Goal: Information Seeking & Learning: Learn about a topic

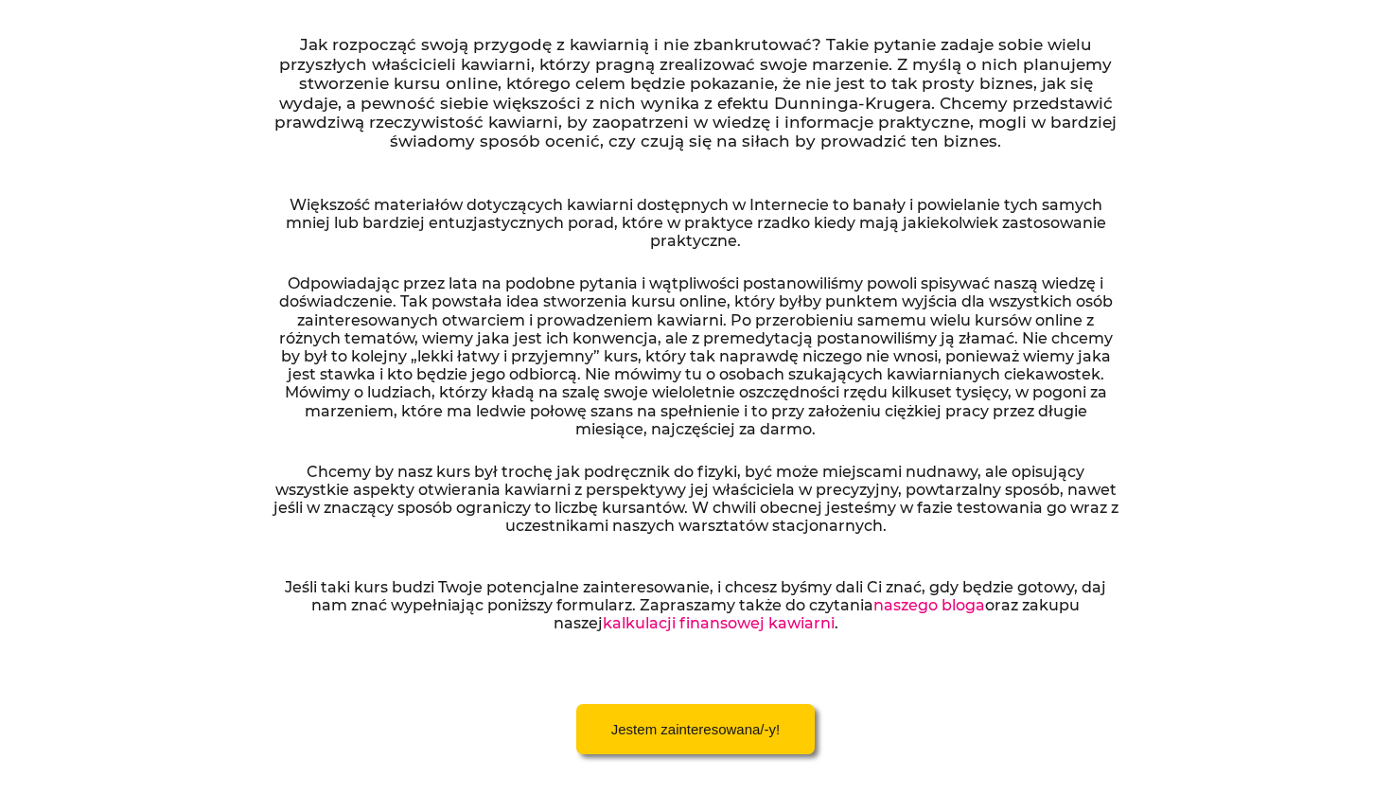
scroll to position [403, 0]
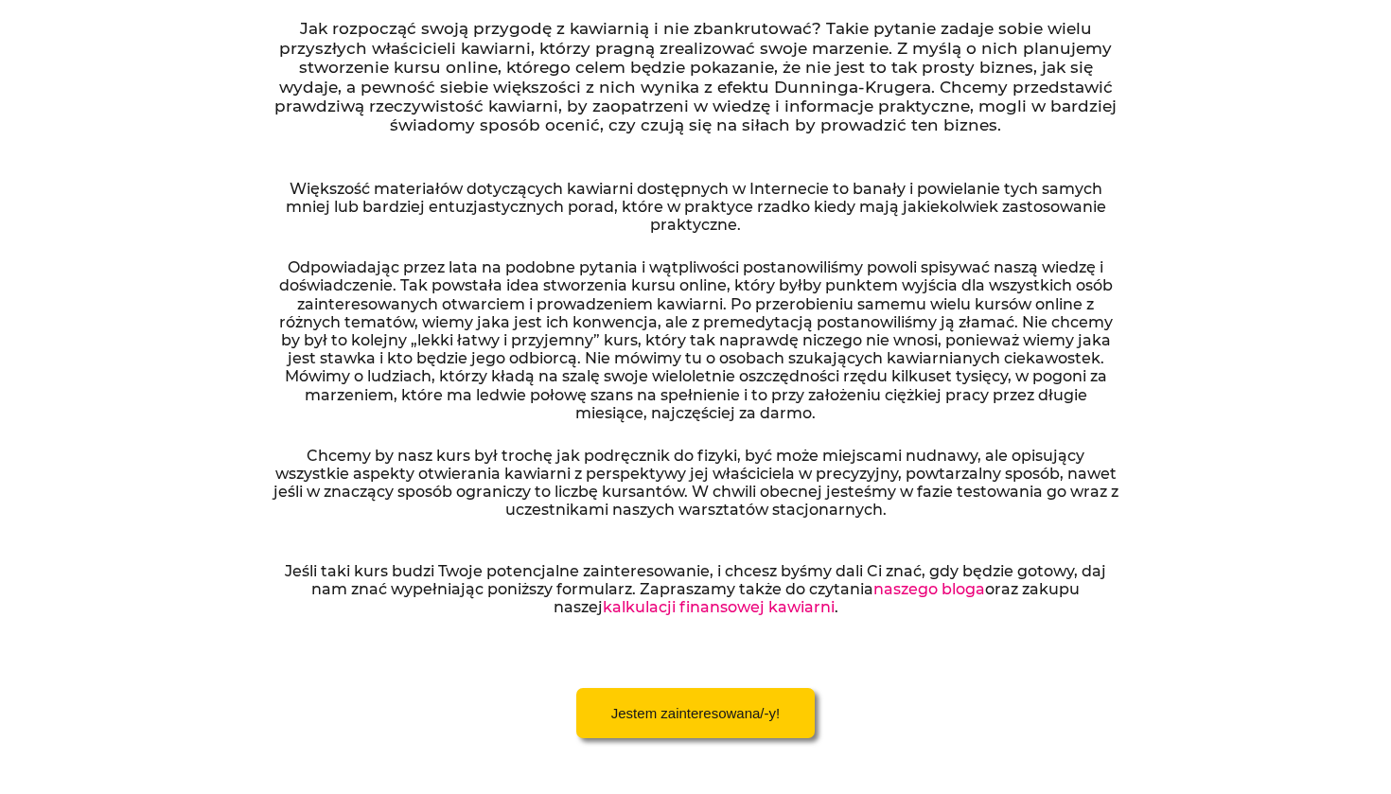
click at [901, 581] on link "naszego bloga" at bounding box center [929, 589] width 112 height 18
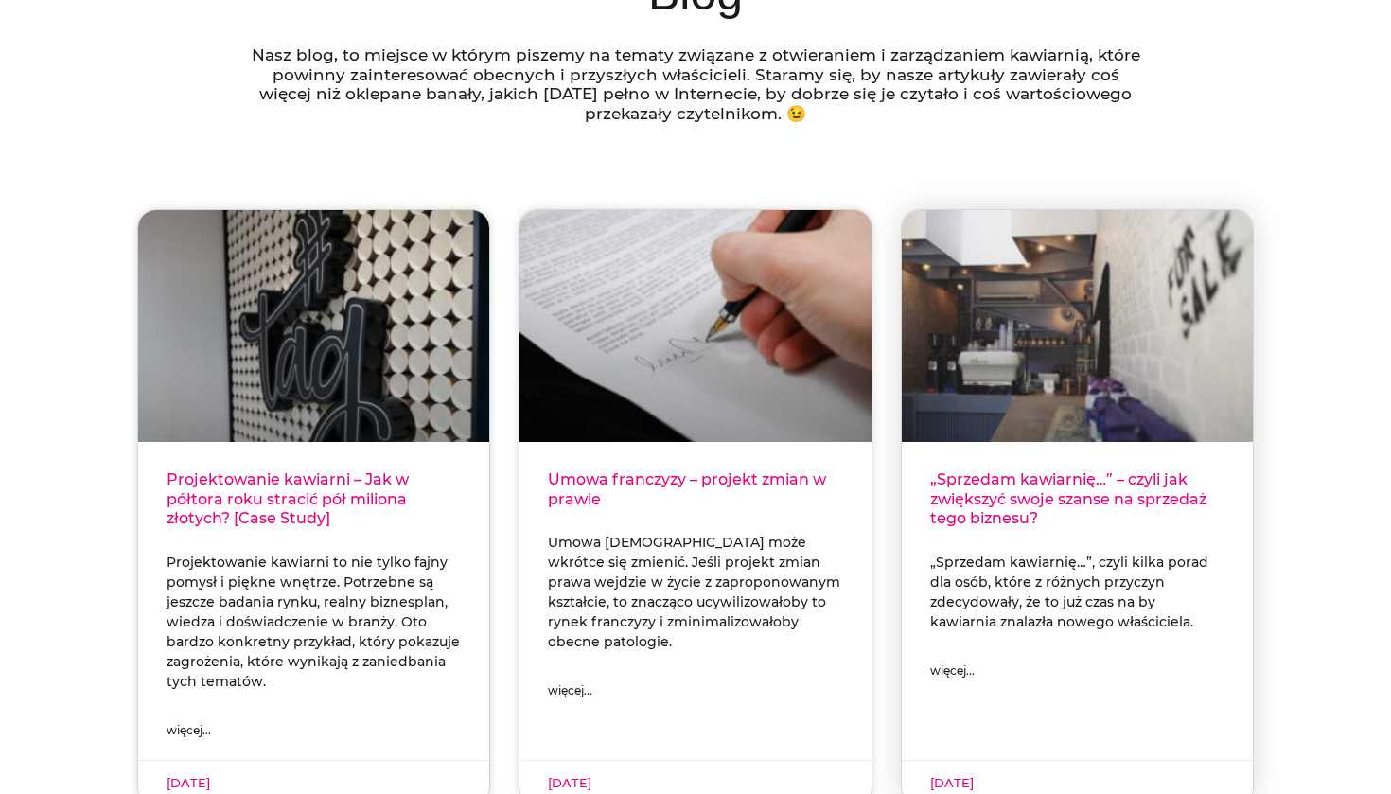
scroll to position [403, 0]
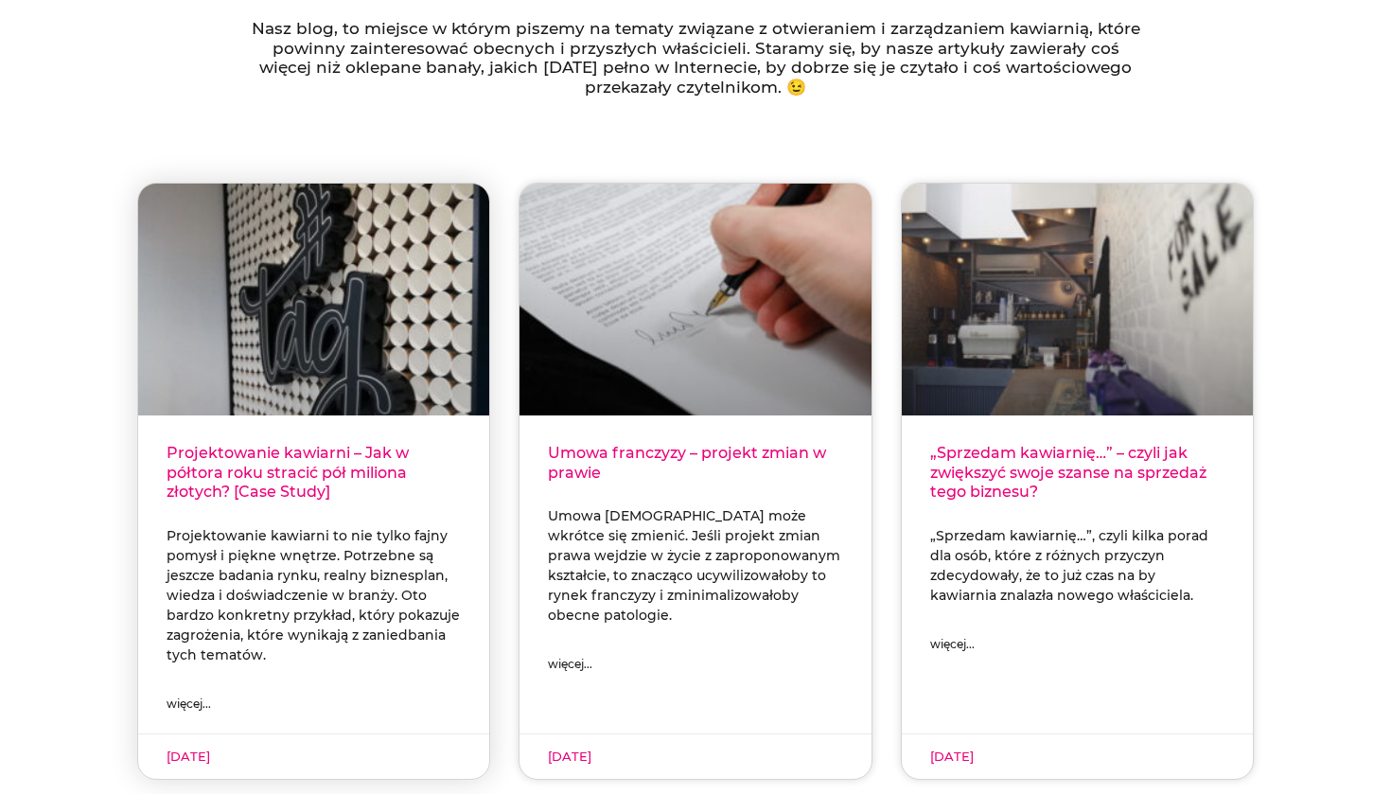
click at [194, 696] on link "więcej..." at bounding box center [189, 704] width 44 height 21
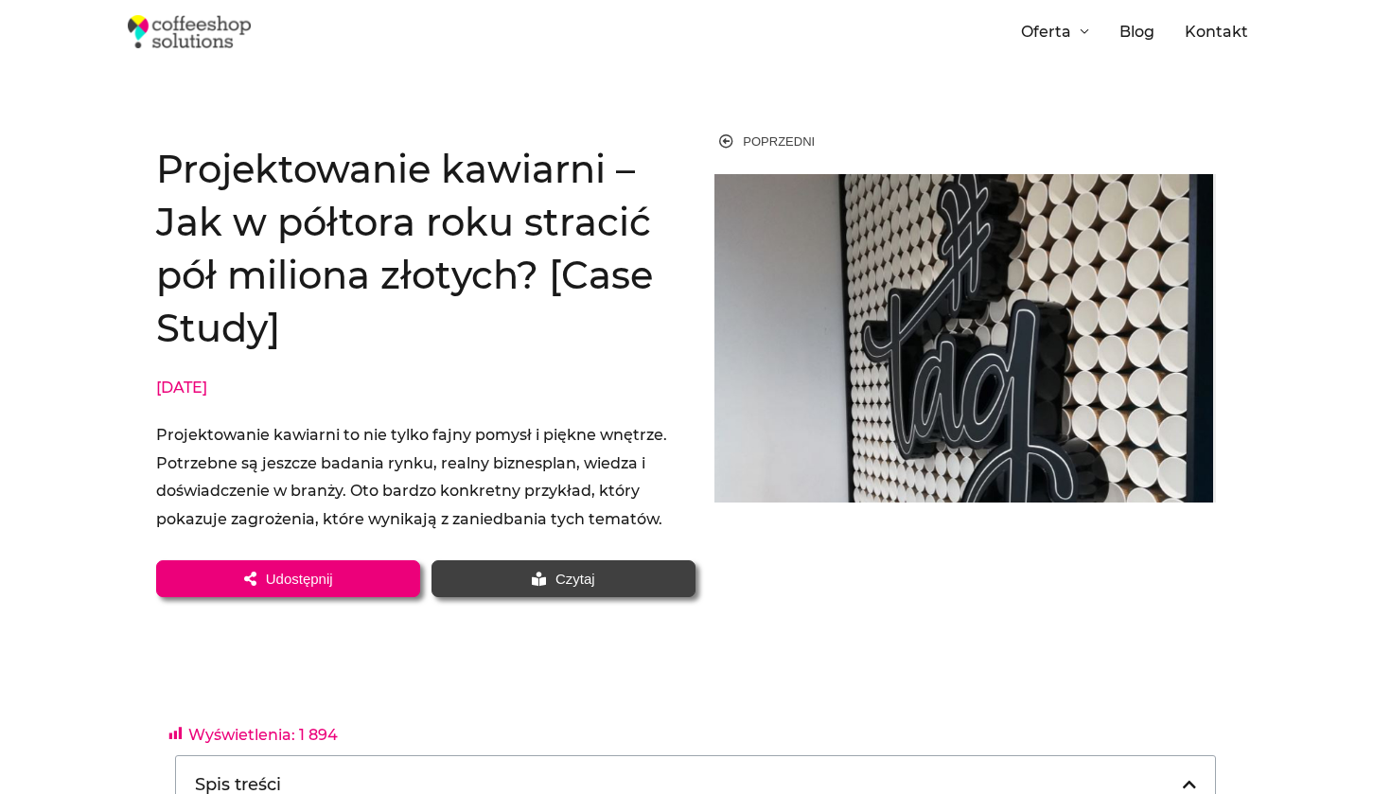
click at [612, 574] on span "Czytaj" at bounding box center [563, 579] width 209 height 14
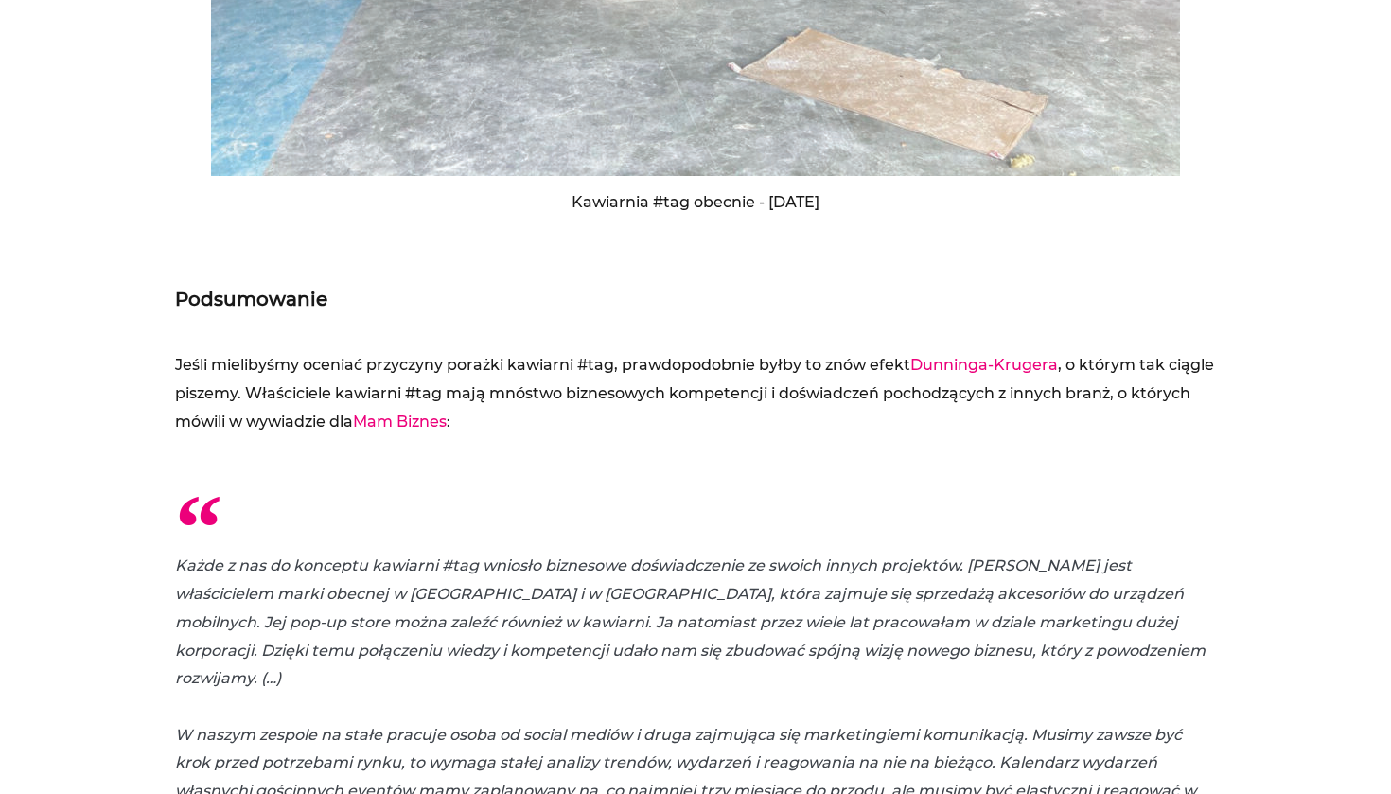
scroll to position [8533, 0]
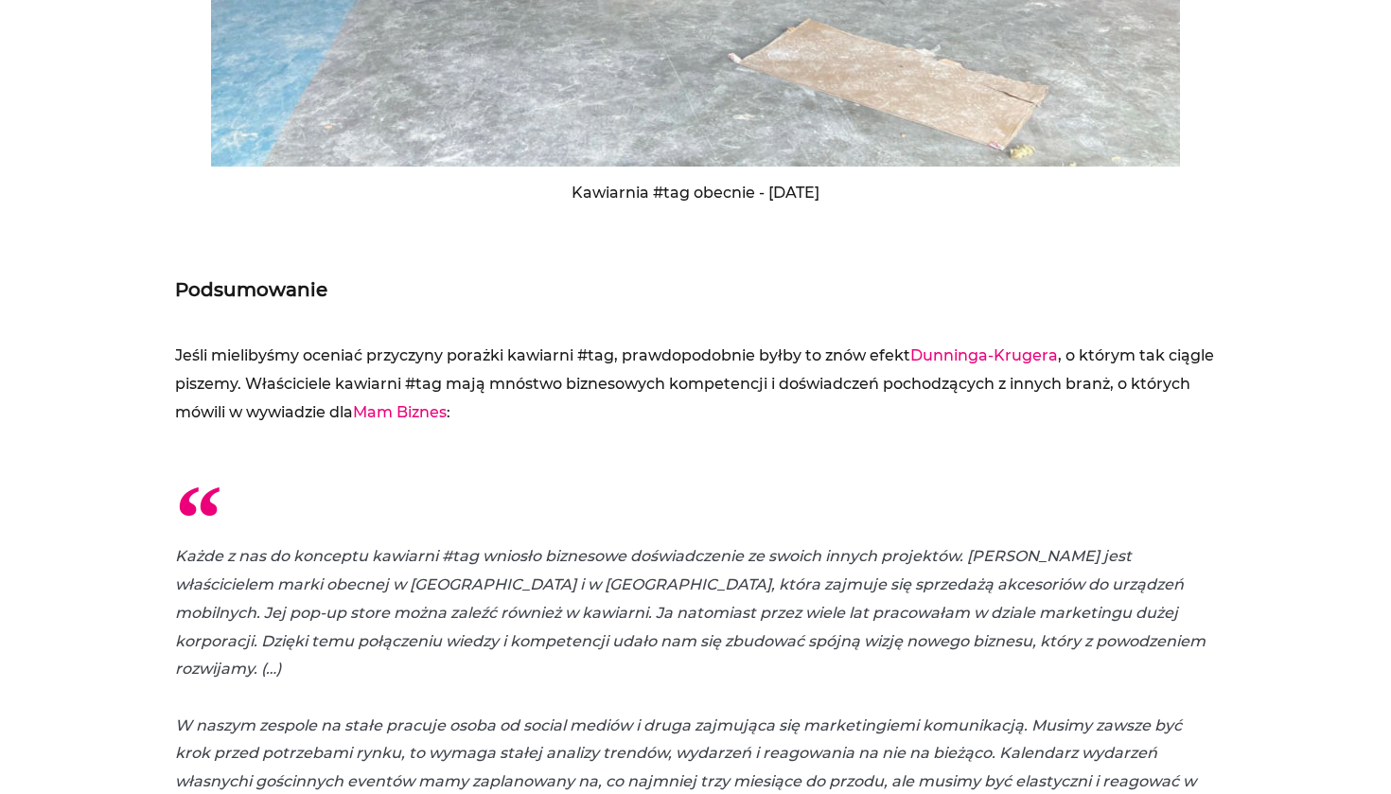
click at [978, 346] on link "Dunninga-Krugera" at bounding box center [984, 355] width 148 height 18
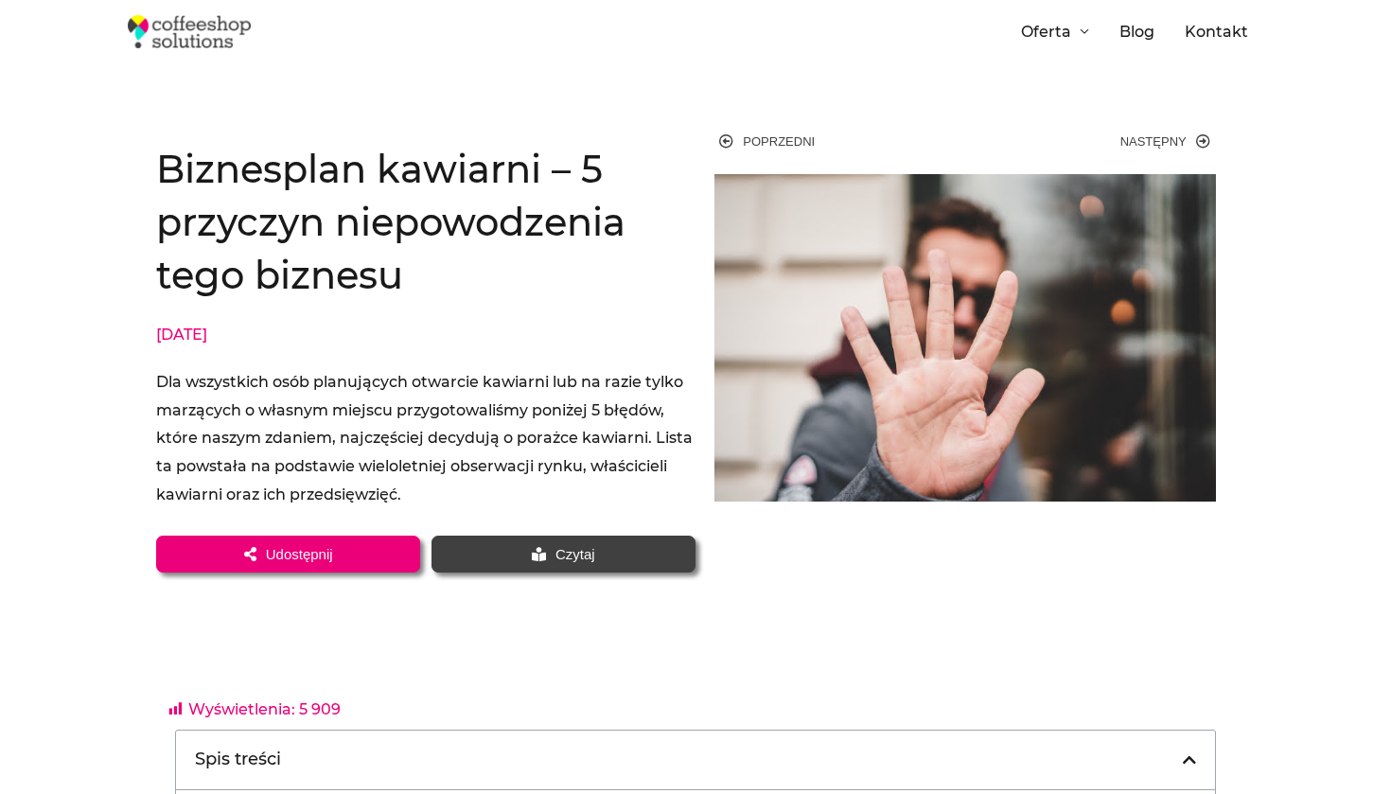
click at [998, 274] on img at bounding box center [965, 337] width 502 height 326
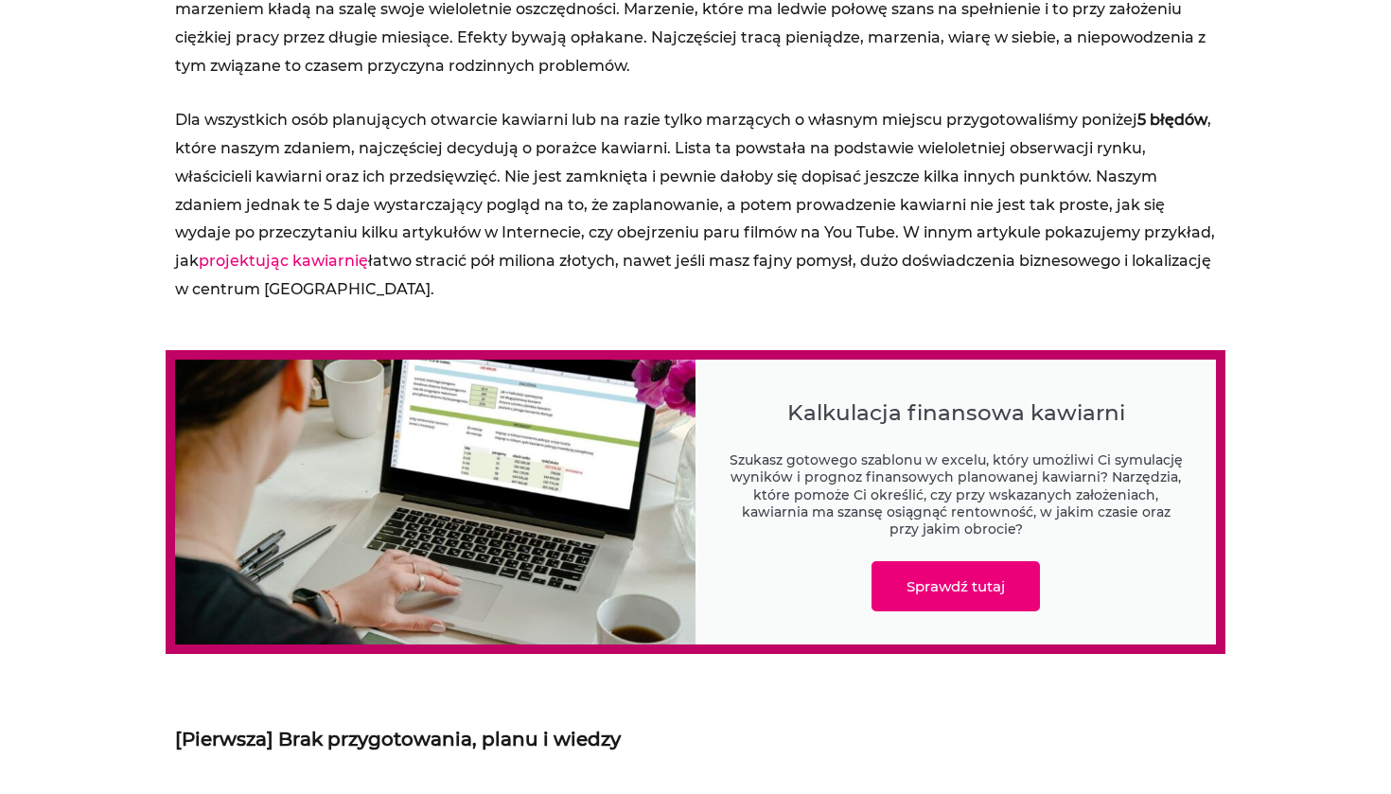
scroll to position [2015, 0]
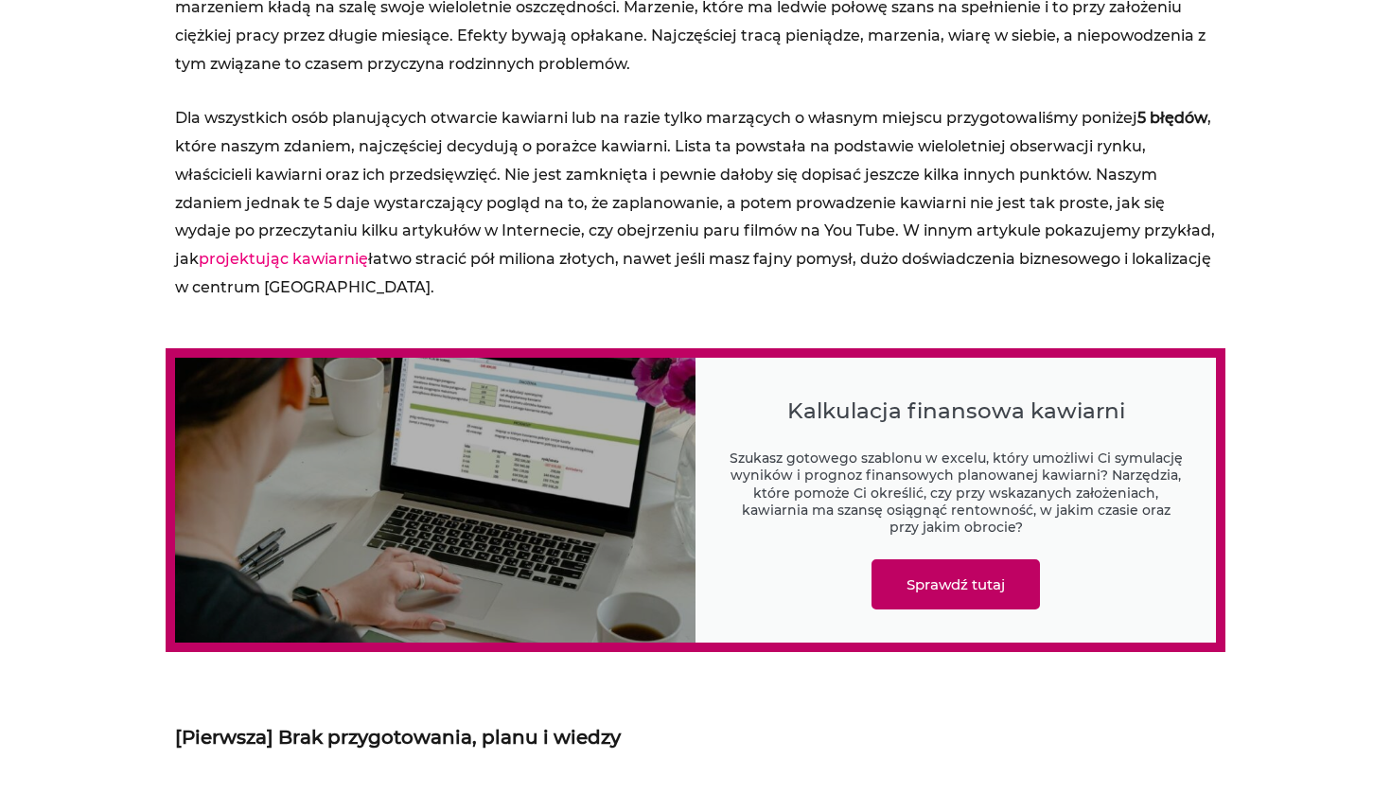
click at [936, 564] on link "Sprawdź tutaj" at bounding box center [956, 584] width 168 height 50
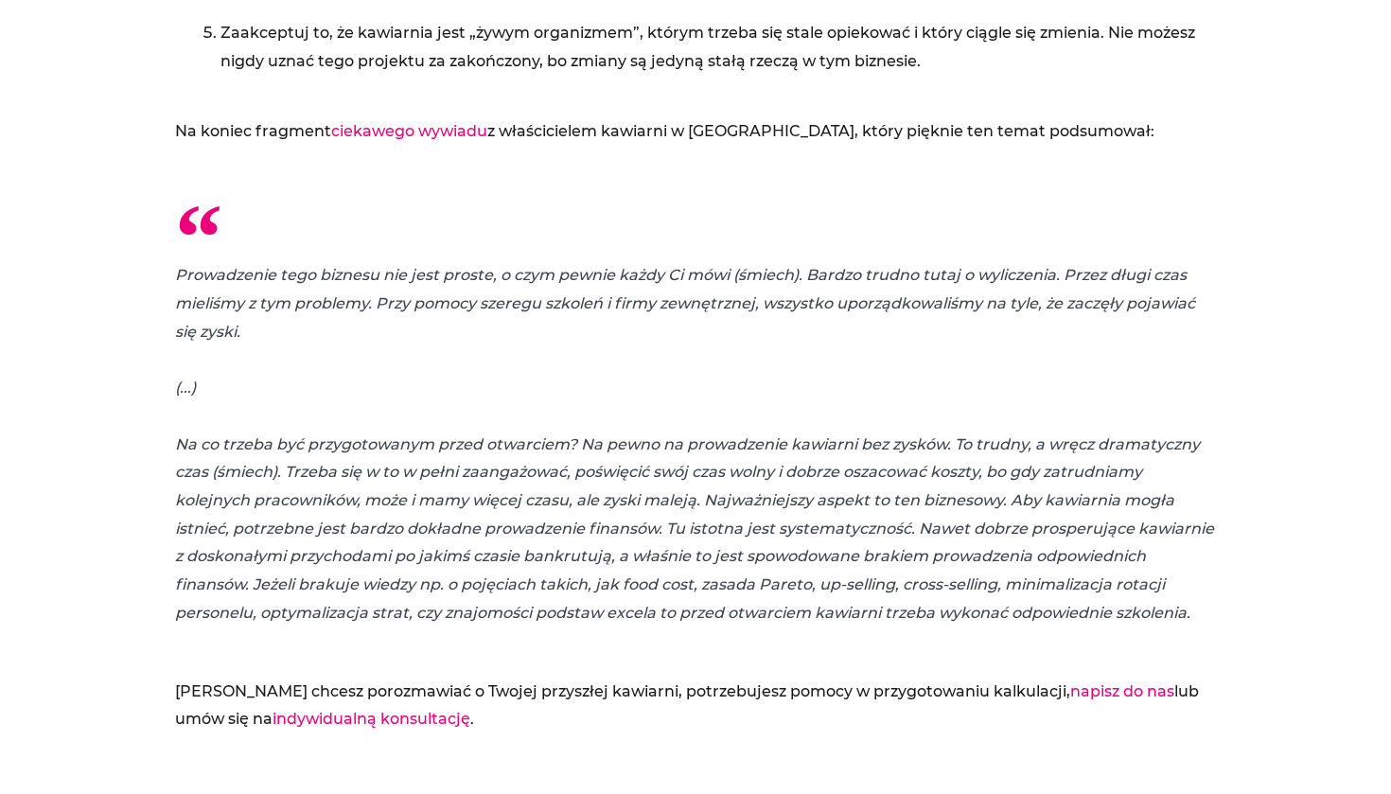
scroll to position [8917, 0]
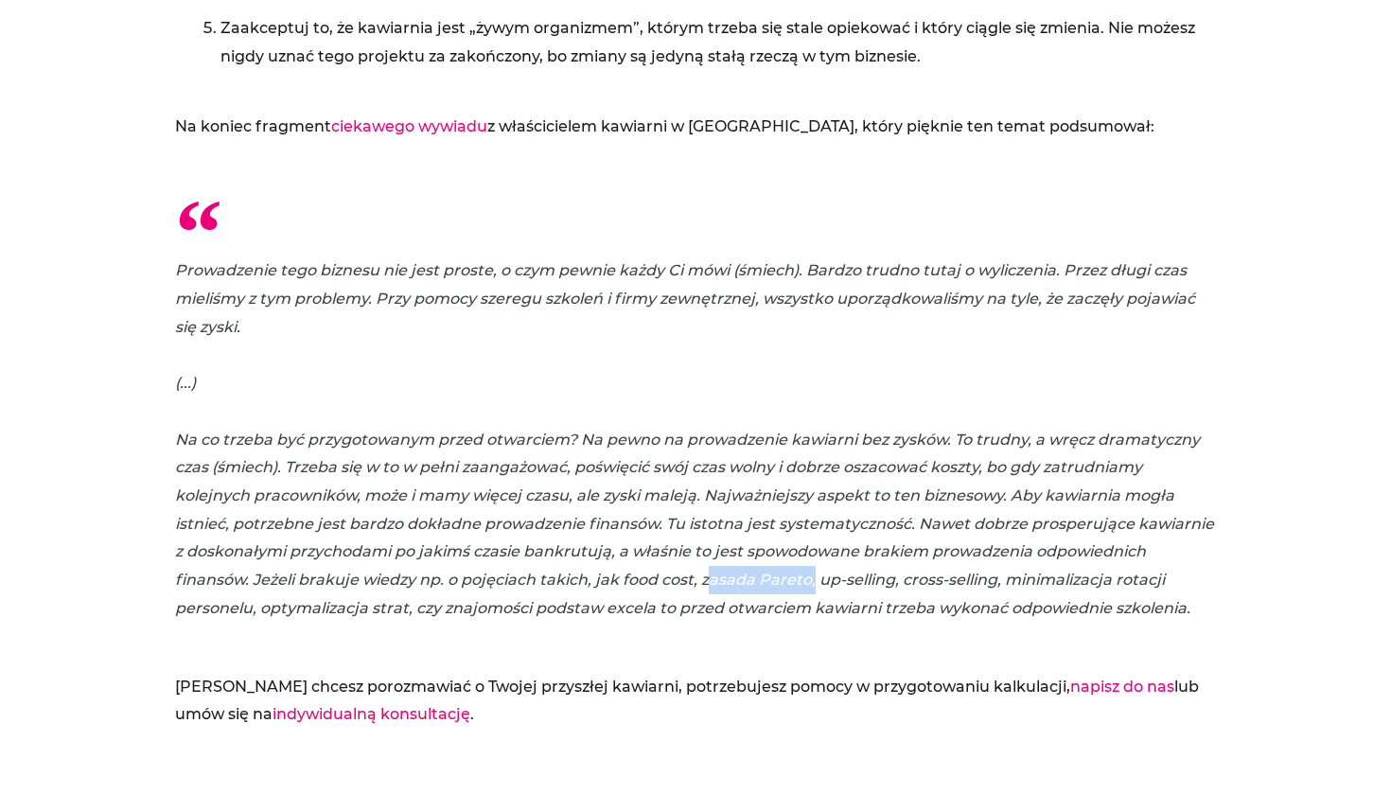
drag, startPoint x: 808, startPoint y: 448, endPoint x: 702, endPoint y: 443, distance: 106.1
click at [702, 443] on p "Prowadzenie tego biznesu nie jest proste, o czym pewnie każdy Ci mówi (śmiech).…" at bounding box center [695, 438] width 1041 height 365
copy p "zasada Pareto"
click at [689, 448] on p "Prowadzenie tego biznesu nie jest proste, o czym pewnie każdy Ci mówi (śmiech).…" at bounding box center [695, 438] width 1041 height 365
click at [694, 447] on p "Prowadzenie tego biznesu nie jest proste, o czym pewnie każdy Ci mówi (śmiech).…" at bounding box center [695, 438] width 1041 height 365
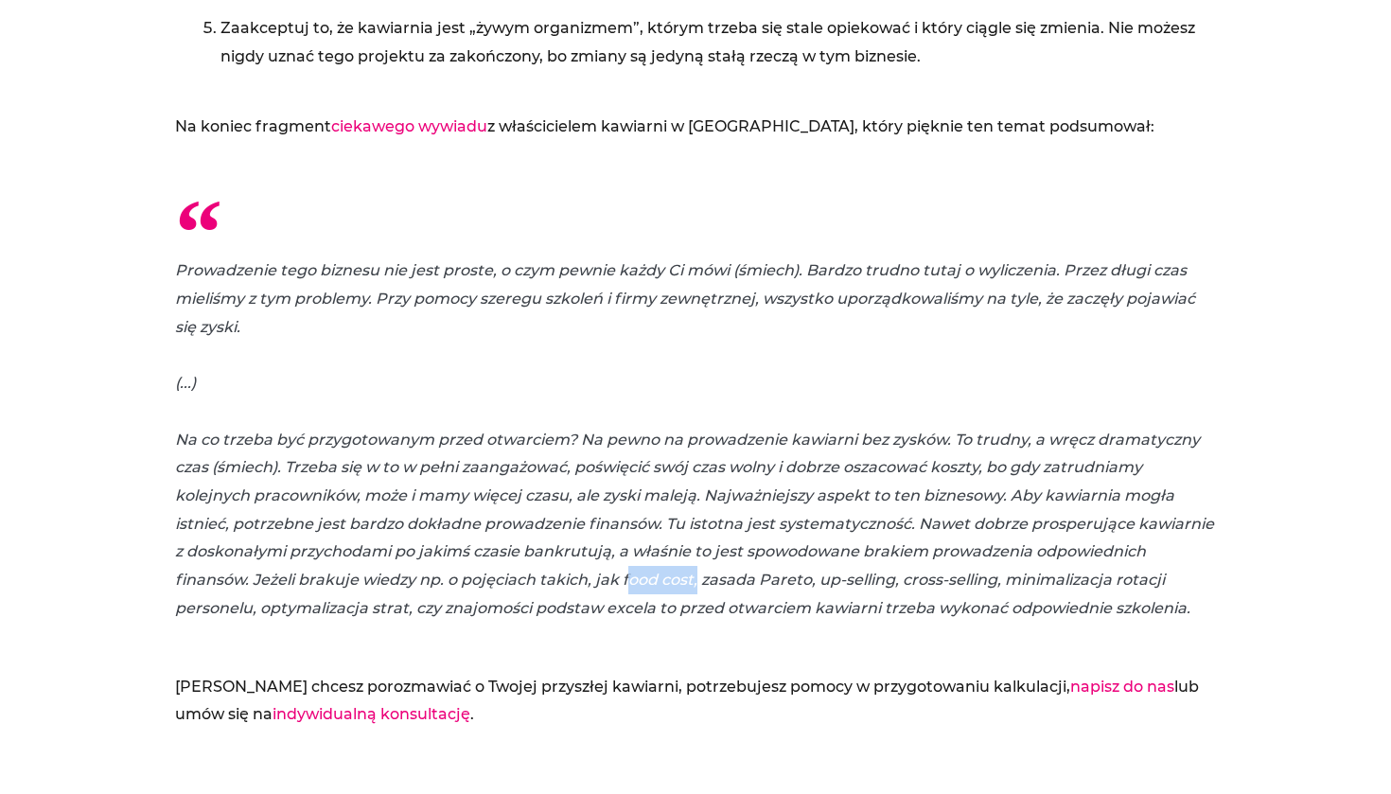
drag, startPoint x: 694, startPoint y: 447, endPoint x: 623, endPoint y: 447, distance: 71.0
click at [623, 447] on p "Prowadzenie tego biznesu nie jest proste, o czym pewnie każdy Ci mówi (śmiech).…" at bounding box center [695, 438] width 1041 height 365
copy p "food cost"
drag, startPoint x: 892, startPoint y: 447, endPoint x: 818, endPoint y: 449, distance: 74.8
click at [818, 449] on p "Prowadzenie tego biznesu nie jest proste, o czym pewnie każdy Ci mówi (śmiech).…" at bounding box center [695, 438] width 1041 height 365
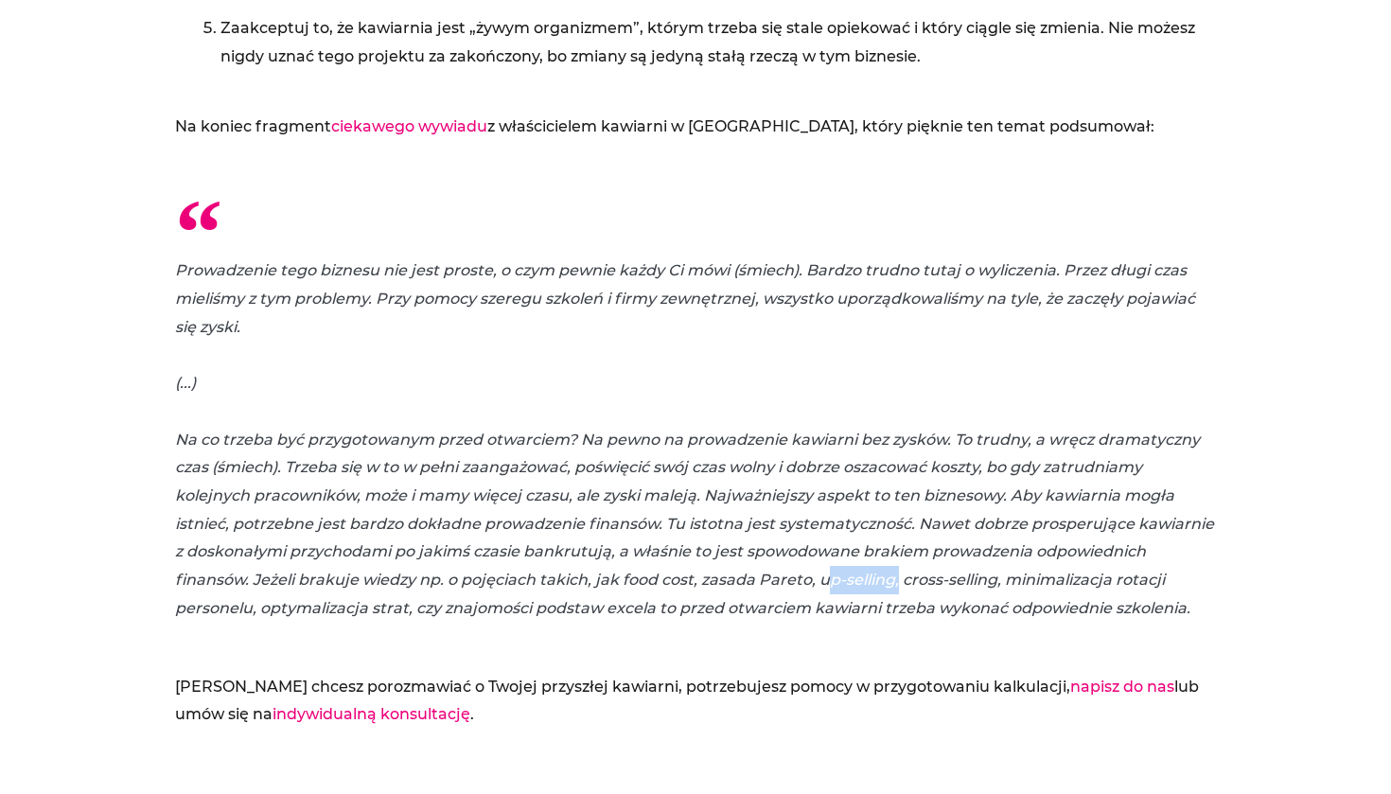
copy p "up-selling"
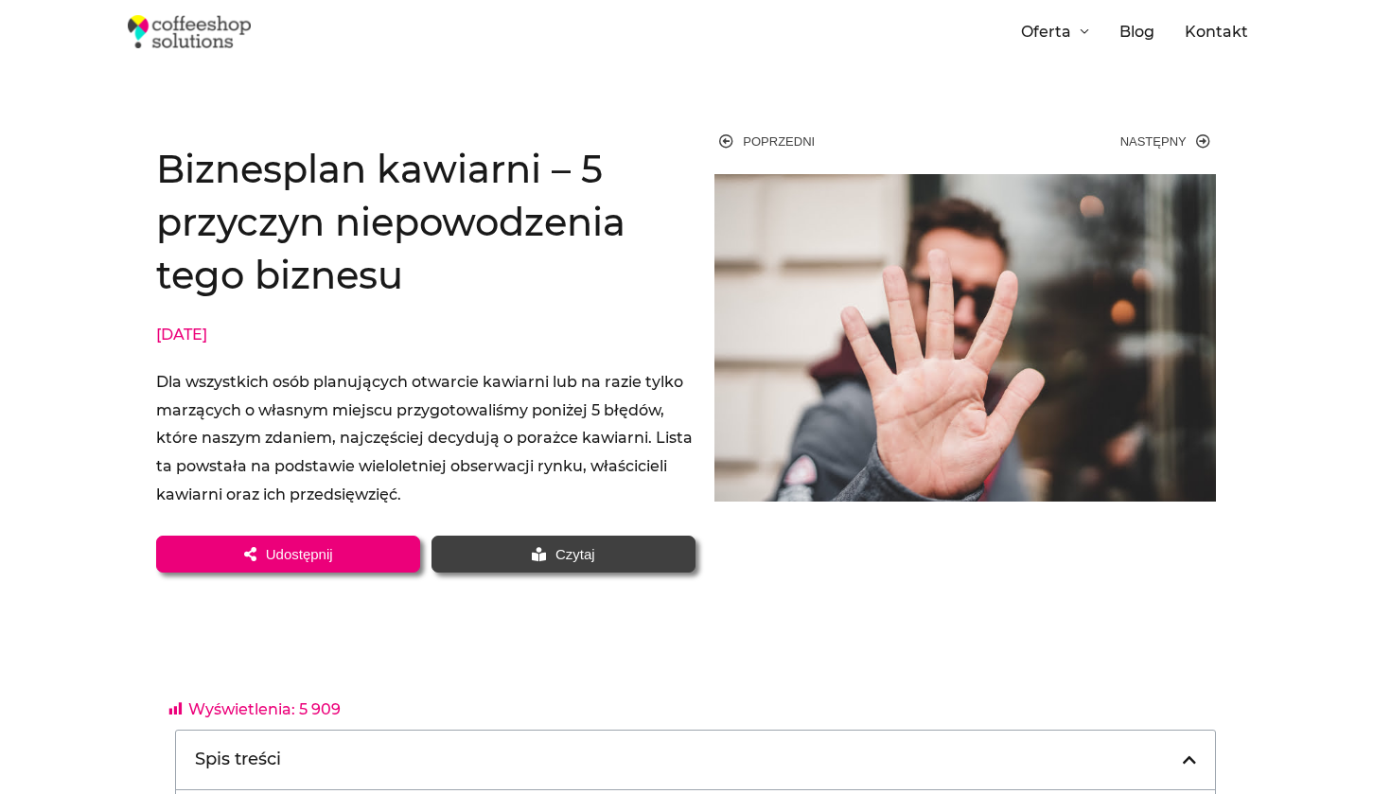
scroll to position [0, 0]
click at [1201, 139] on icon at bounding box center [1203, 141] width 14 height 14
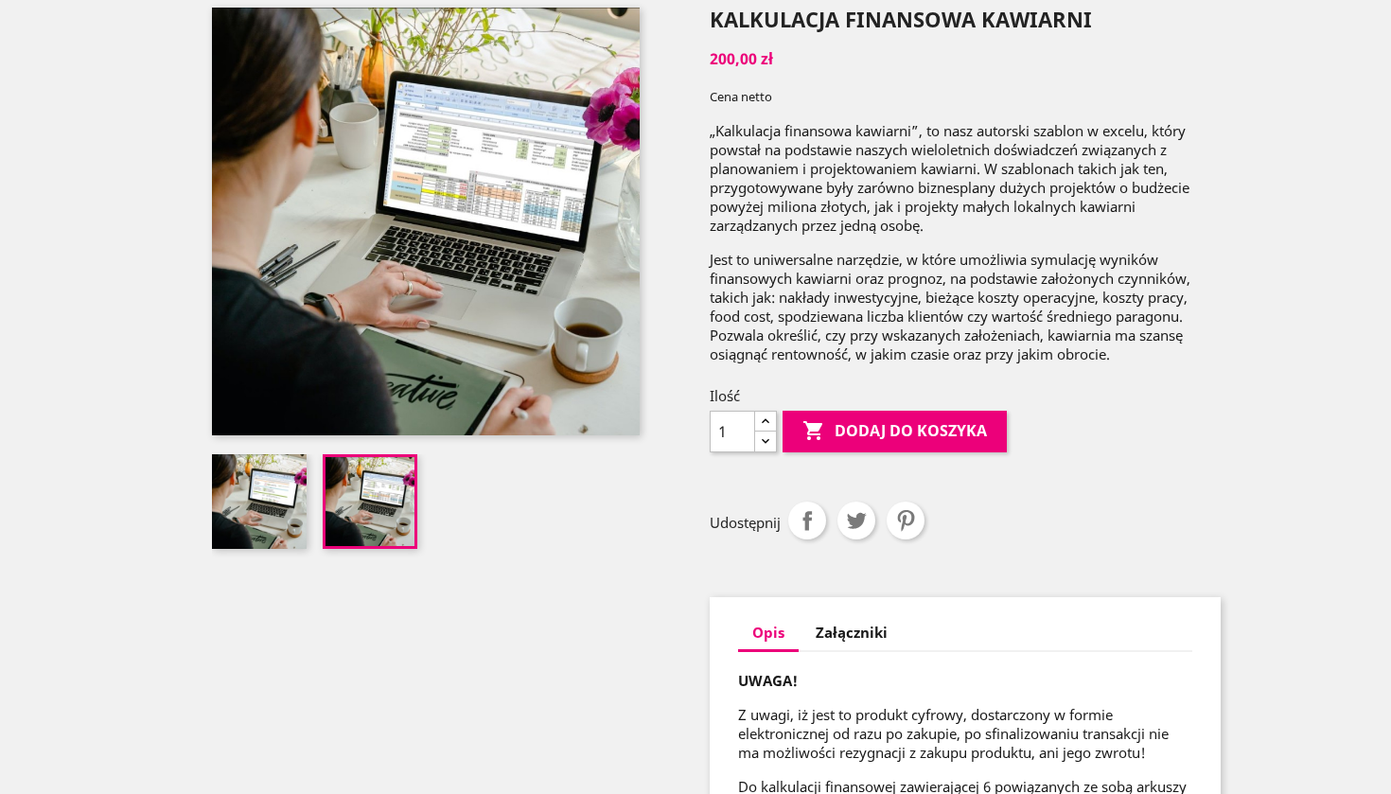
scroll to position [138, 0]
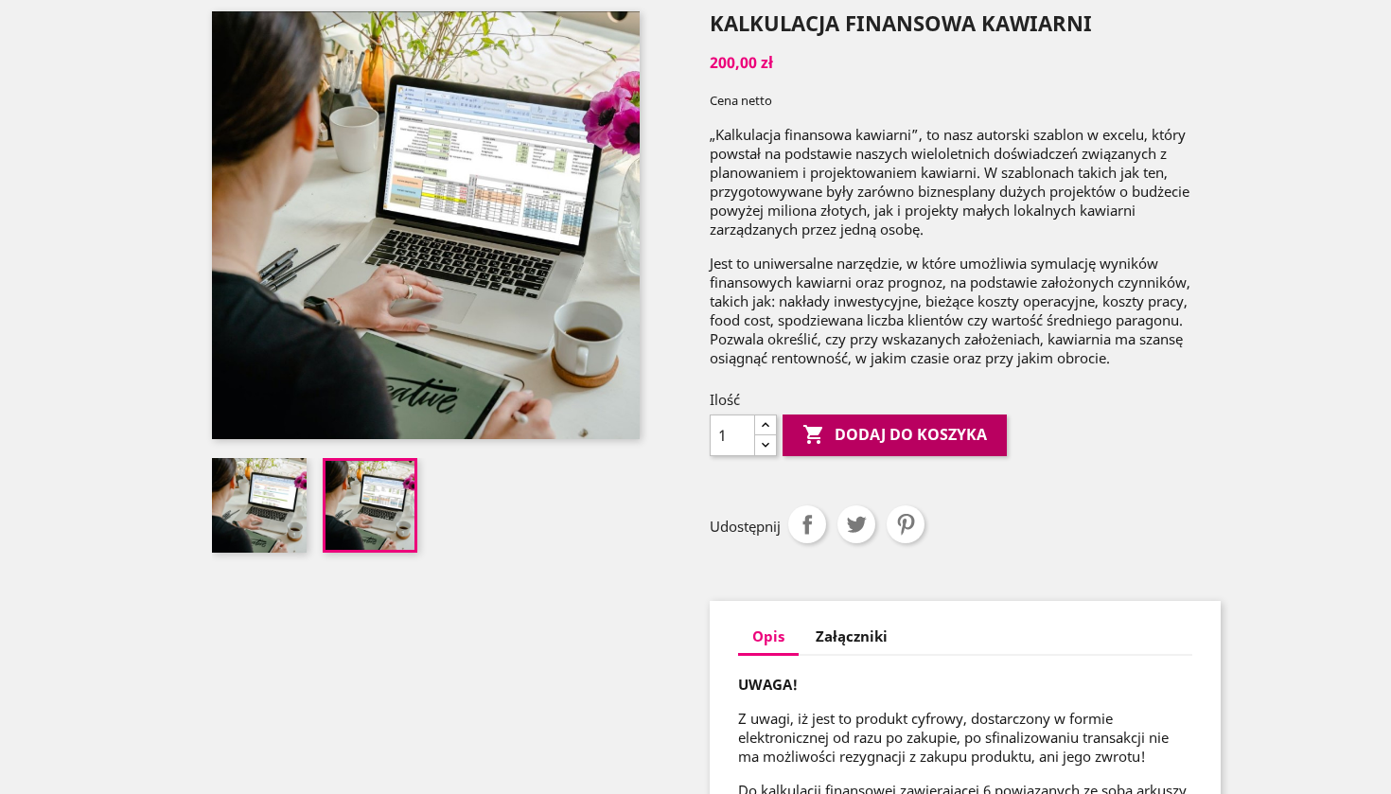
click at [923, 435] on button " Dodaj do koszyka" at bounding box center [895, 436] width 224 height 42
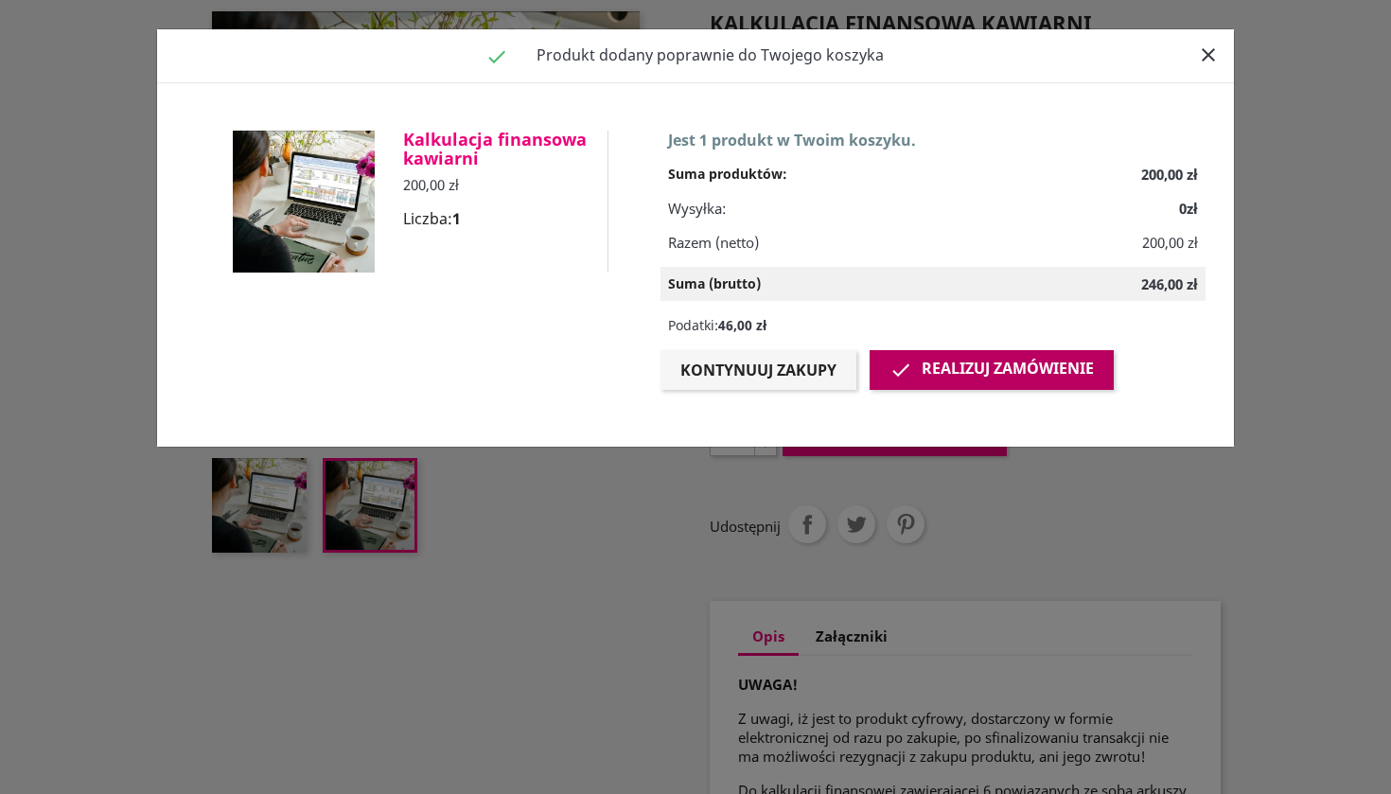
click at [940, 374] on link " Realizuj zamówienie" at bounding box center [992, 370] width 244 height 40
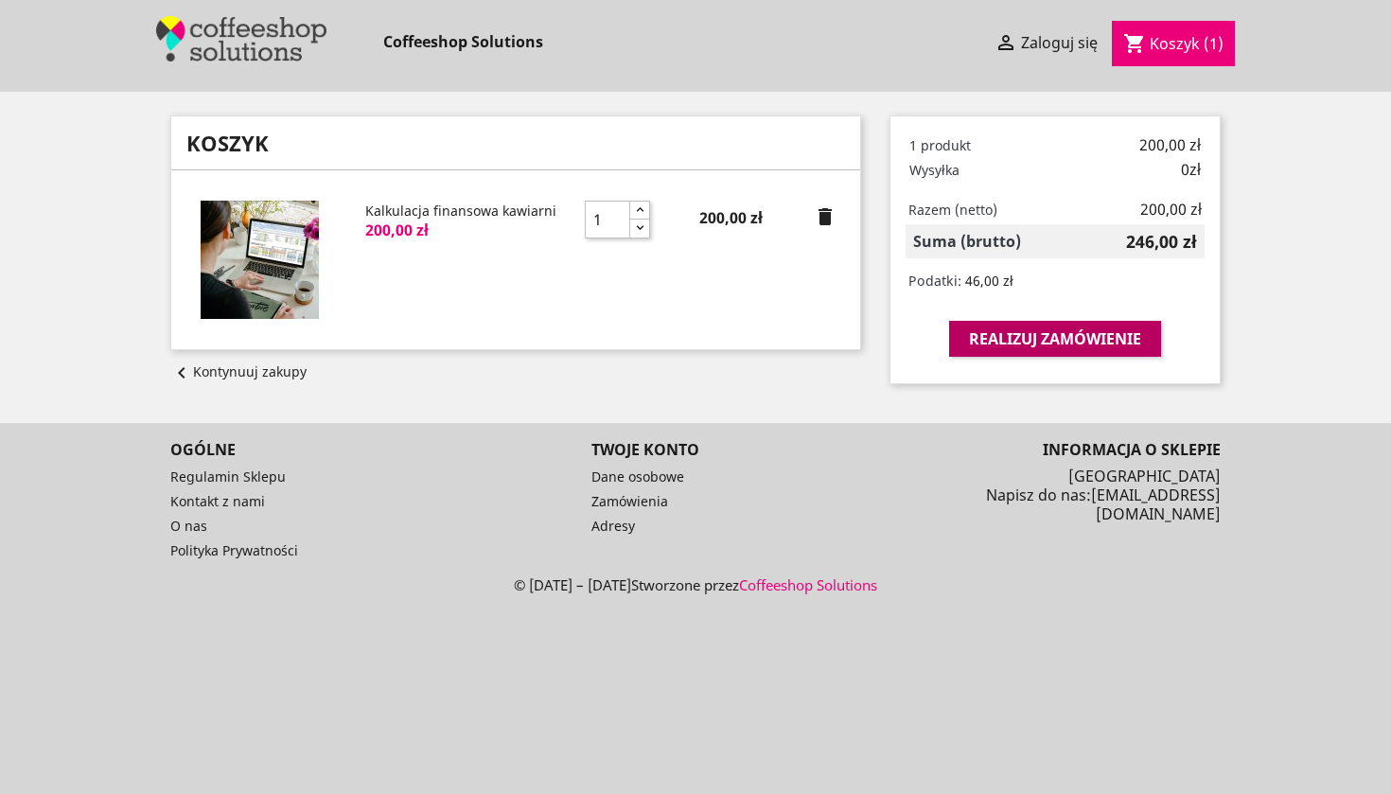
click at [1000, 345] on link "Realizuj zamówienie" at bounding box center [1055, 339] width 212 height 36
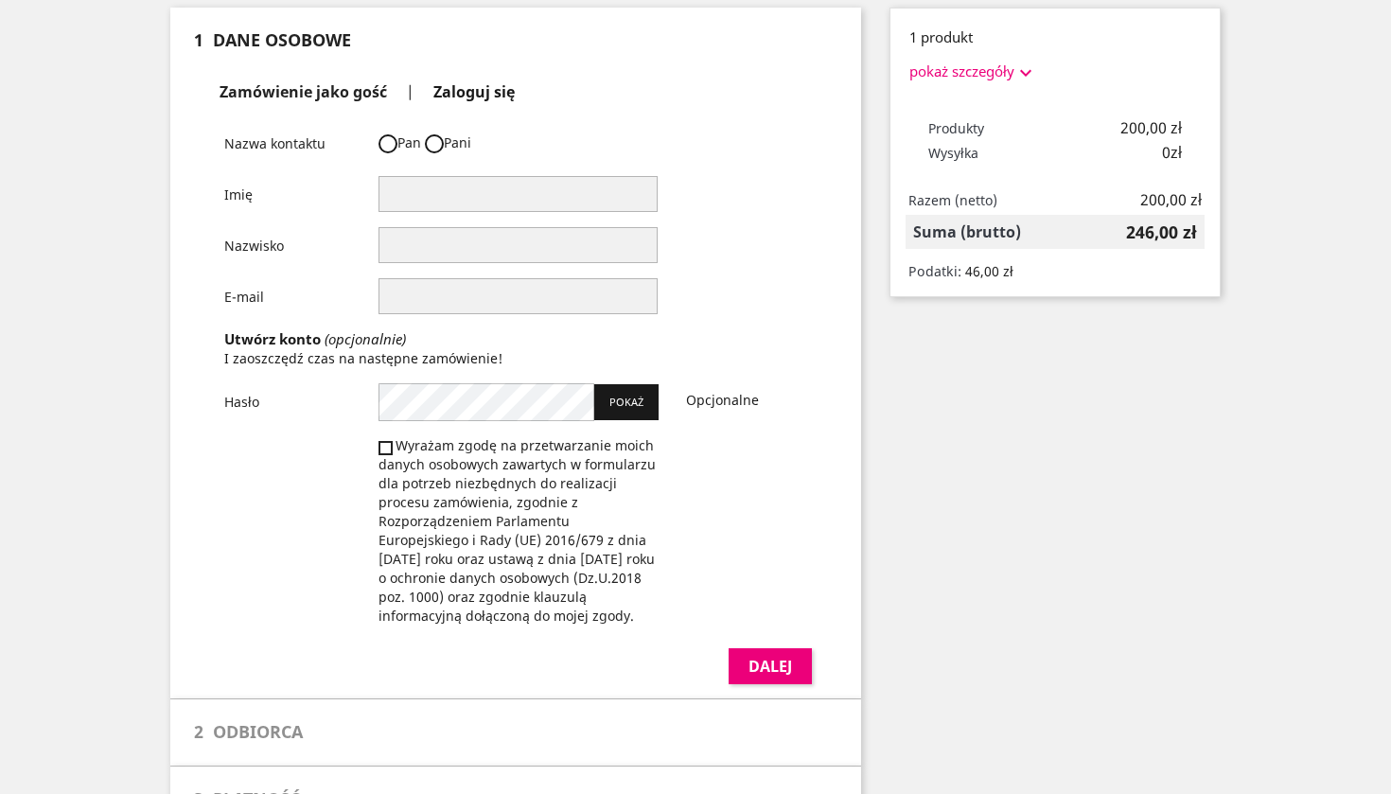
scroll to position [96, 0]
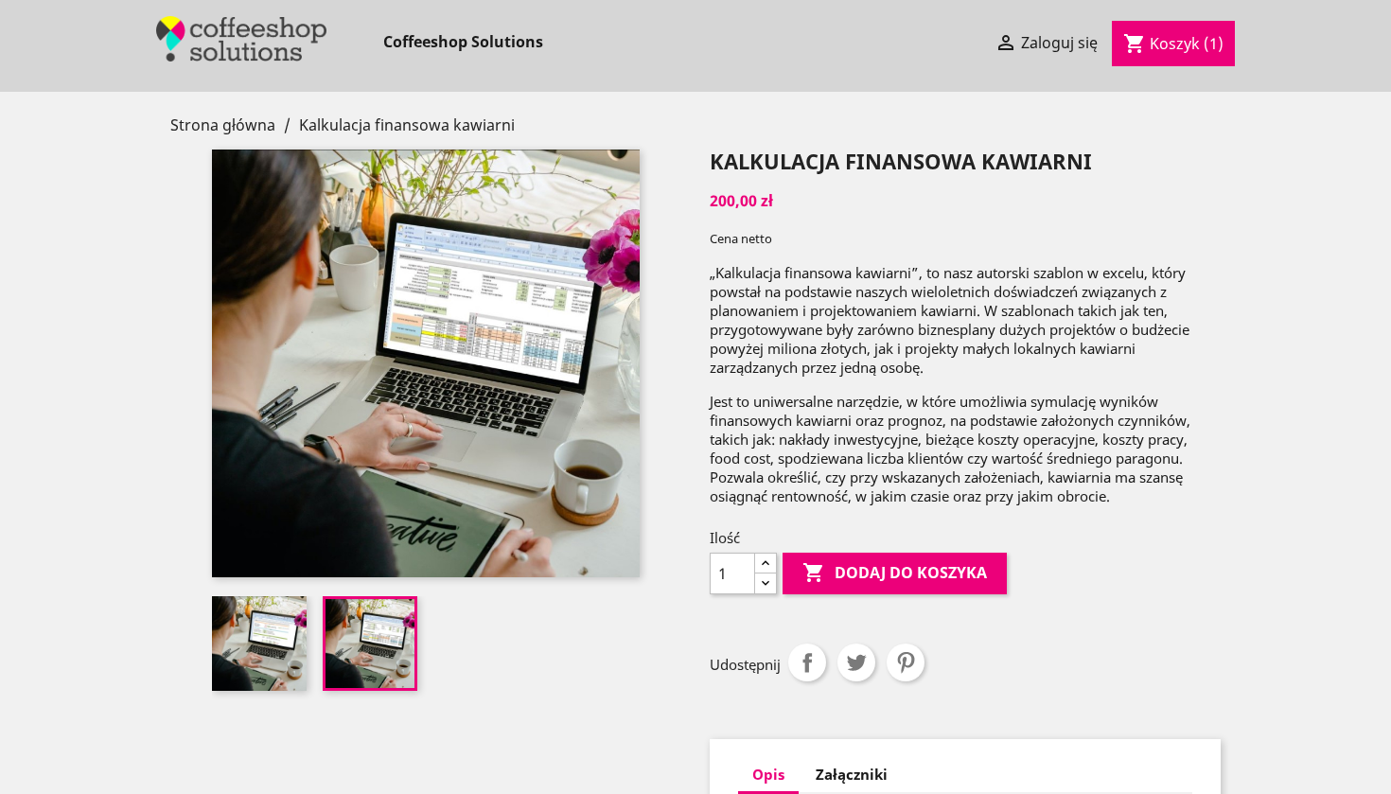
scroll to position [138, 0]
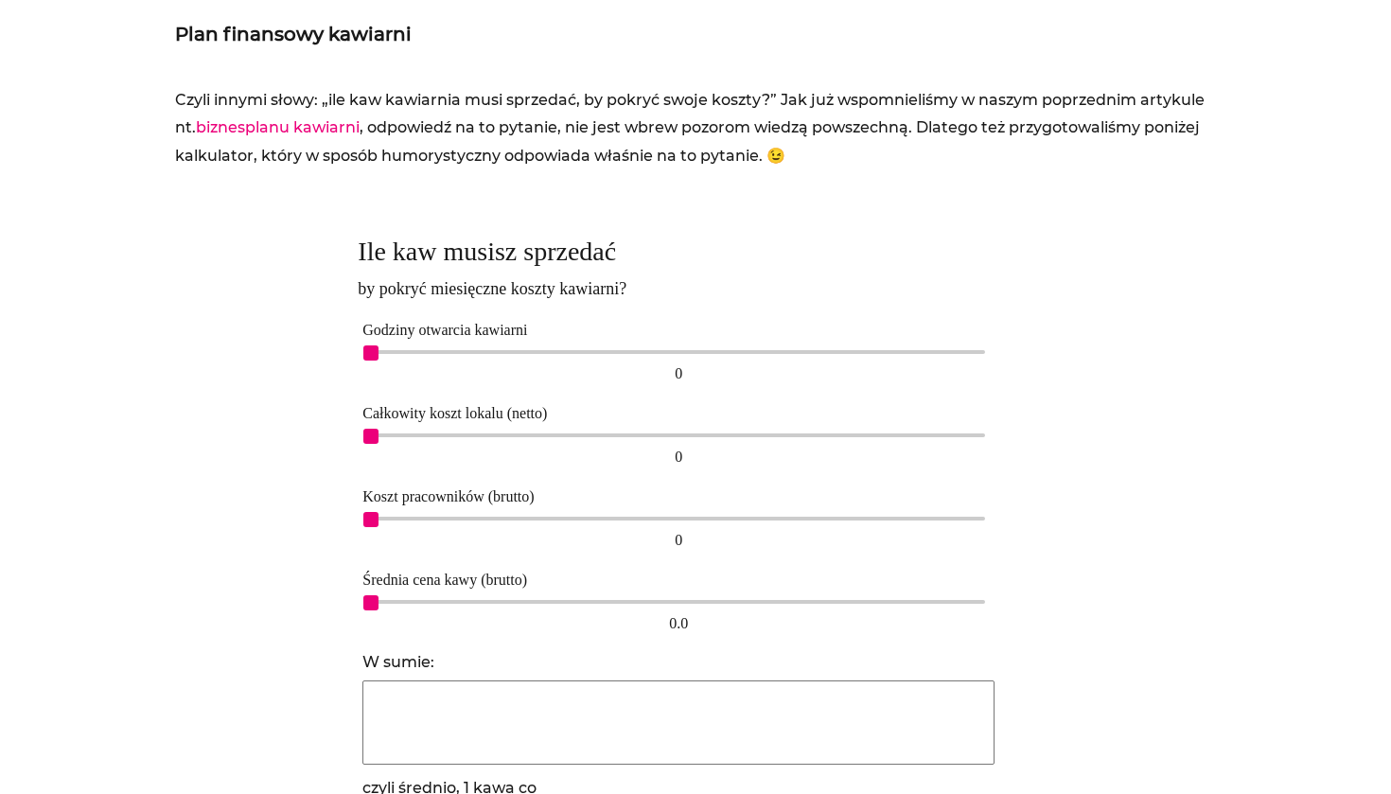
scroll to position [985, 0]
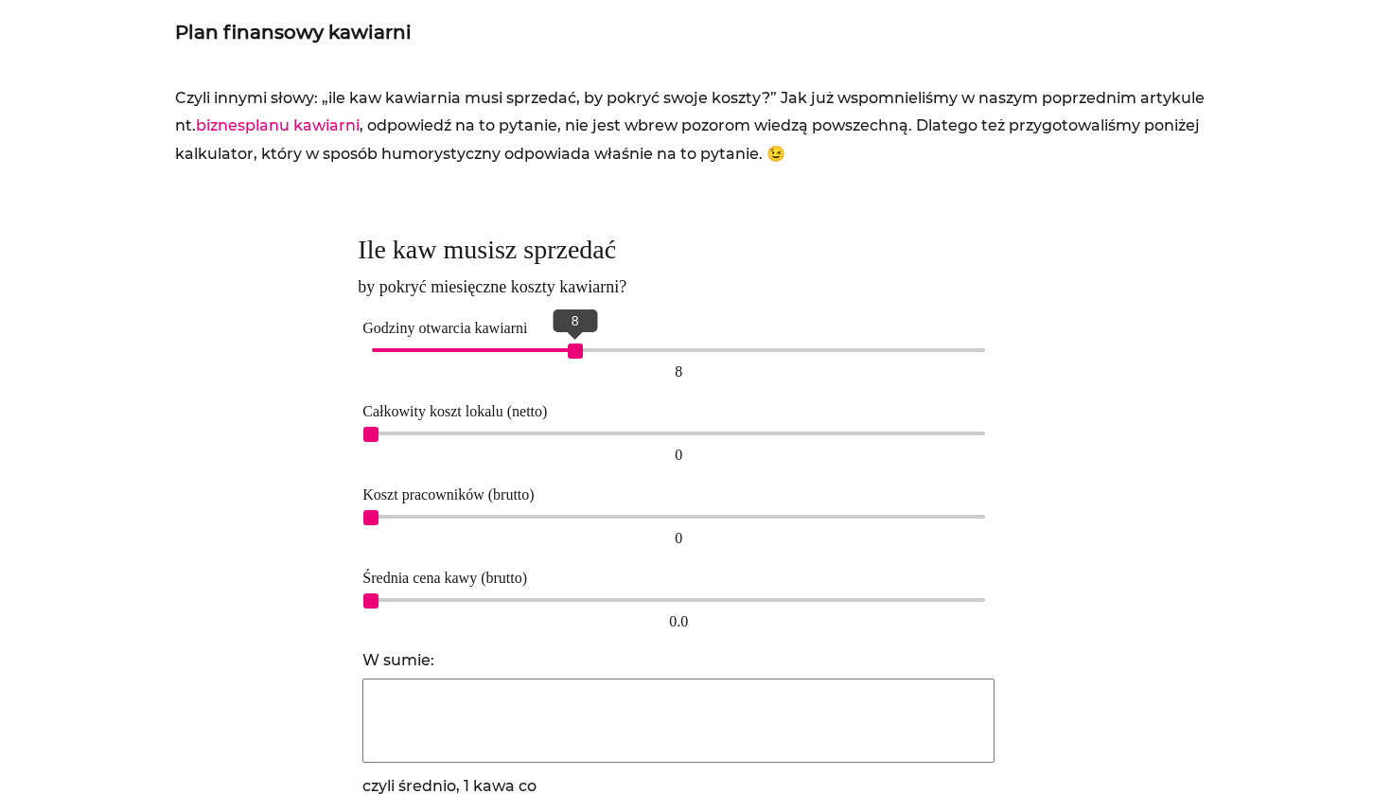
drag, startPoint x: 374, startPoint y: 342, endPoint x: 573, endPoint y: 337, distance: 198.8
click at [573, 344] on span "8" at bounding box center [575, 351] width 15 height 15
drag, startPoint x: 370, startPoint y: 421, endPoint x: 509, endPoint y: 416, distance: 139.2
click at [509, 416] on div "Całkowity koszt lokalu (netto) 3,500 3,500" at bounding box center [679, 433] width 642 height 83
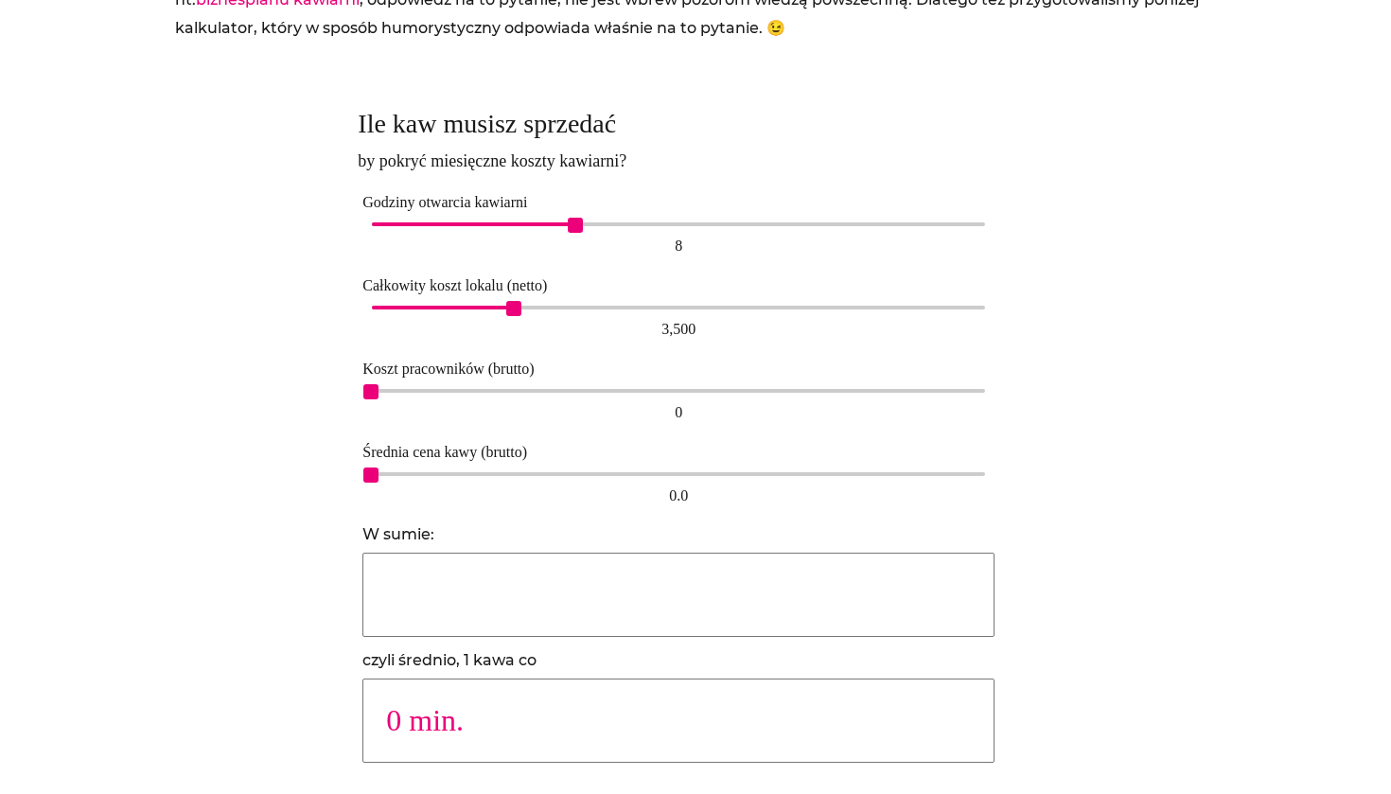
scroll to position [1111, 0]
drag, startPoint x: 572, startPoint y: 220, endPoint x: 535, endPoint y: 219, distance: 36.9
click at [534, 222] on div "6" at bounding box center [678, 224] width 613 height 4
drag, startPoint x: 371, startPoint y: 381, endPoint x: 522, endPoint y: 364, distance: 152.4
click at [522, 364] on div "Koszt pracowników (brutto) 3,500 3,500" at bounding box center [679, 390] width 642 height 83
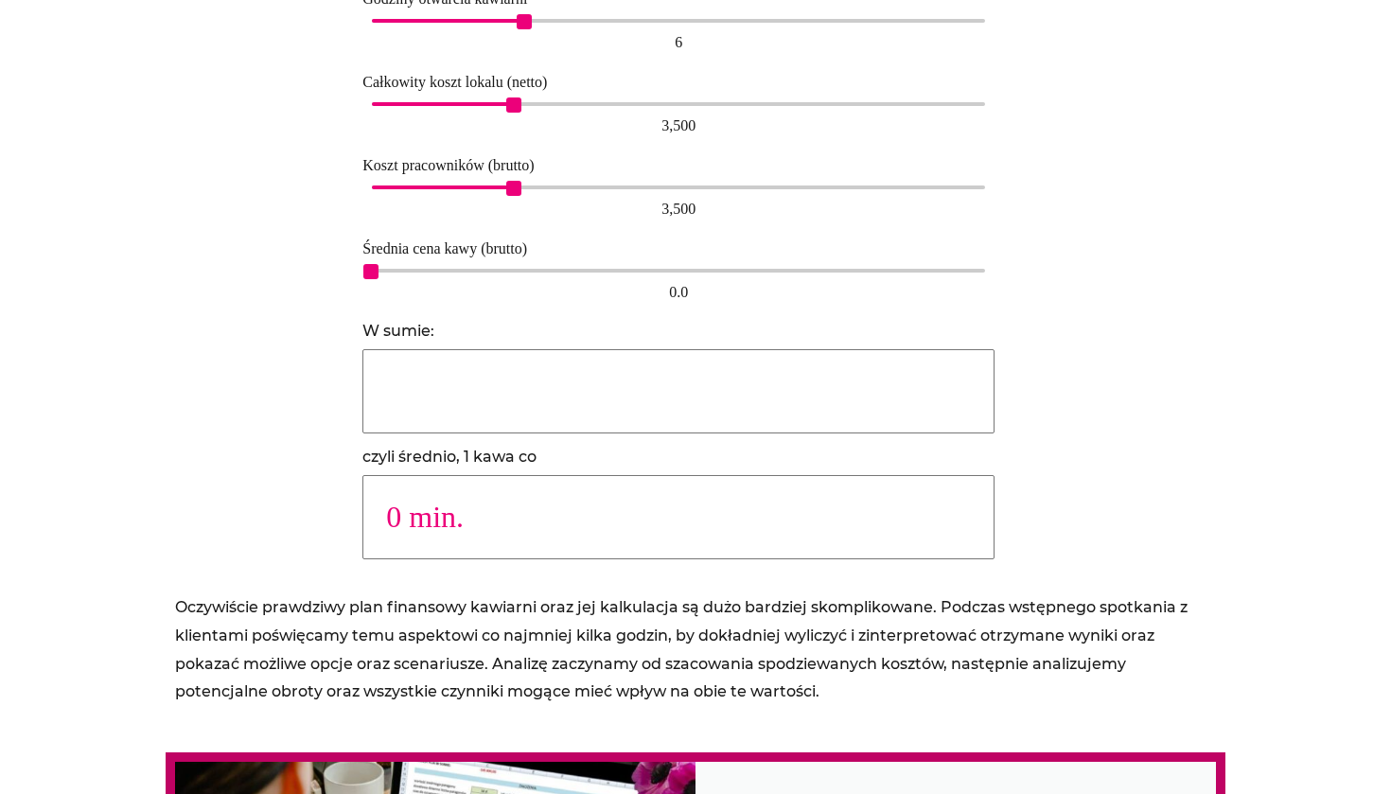
scroll to position [1323, 0]
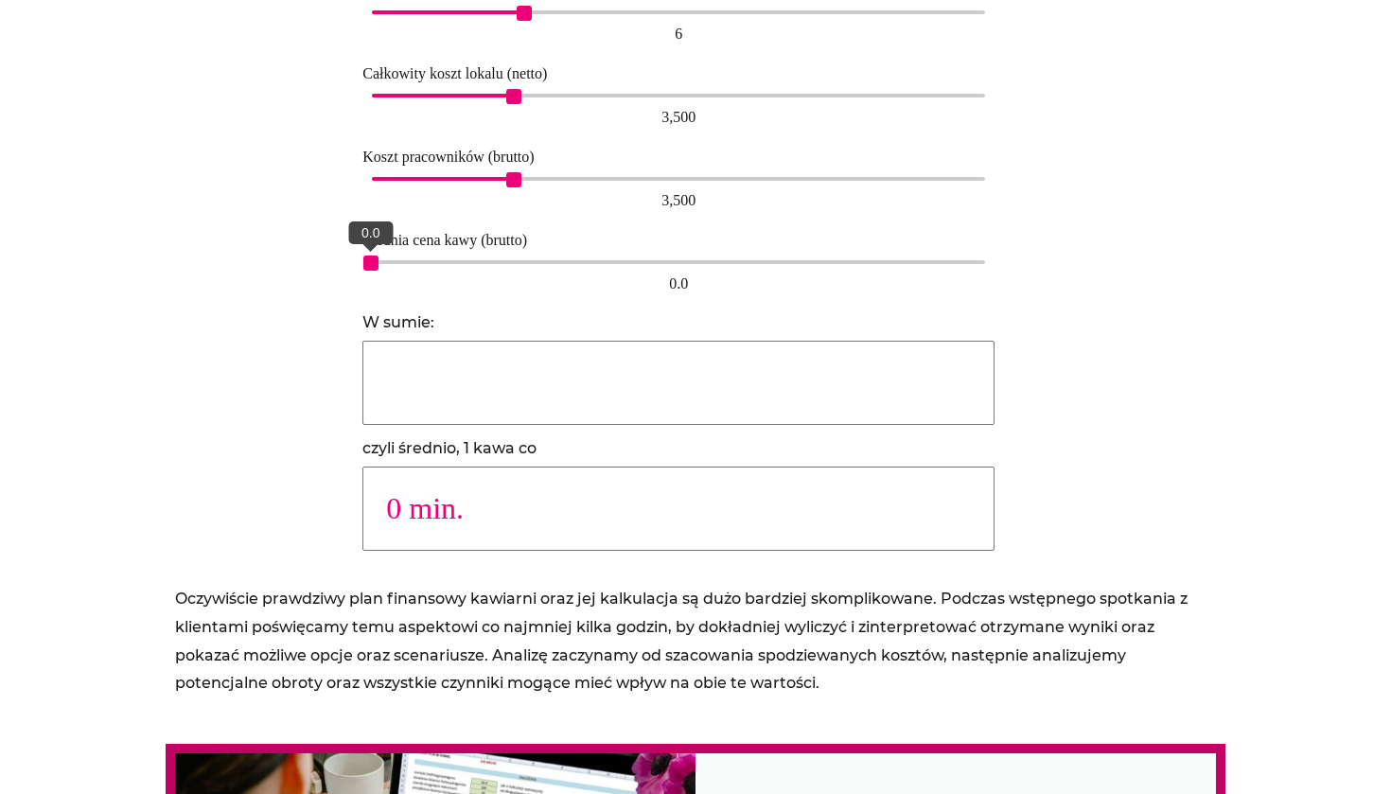
type input "17073"
type input "1 min."
type input "5738"
type input "2 min."
drag, startPoint x: 370, startPoint y: 256, endPoint x: 411, endPoint y: 253, distance: 40.8
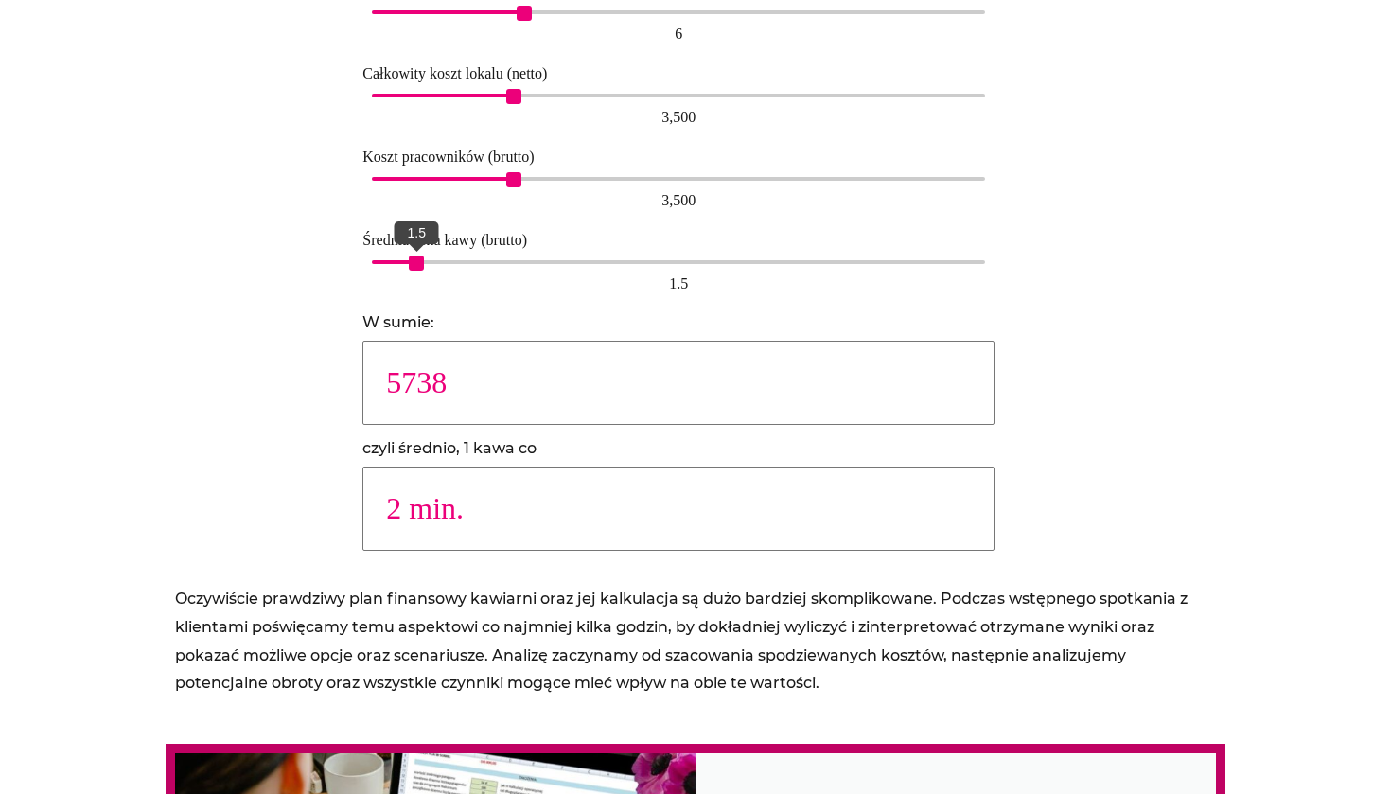
click at [412, 256] on span "1.5" at bounding box center [416, 263] width 15 height 15
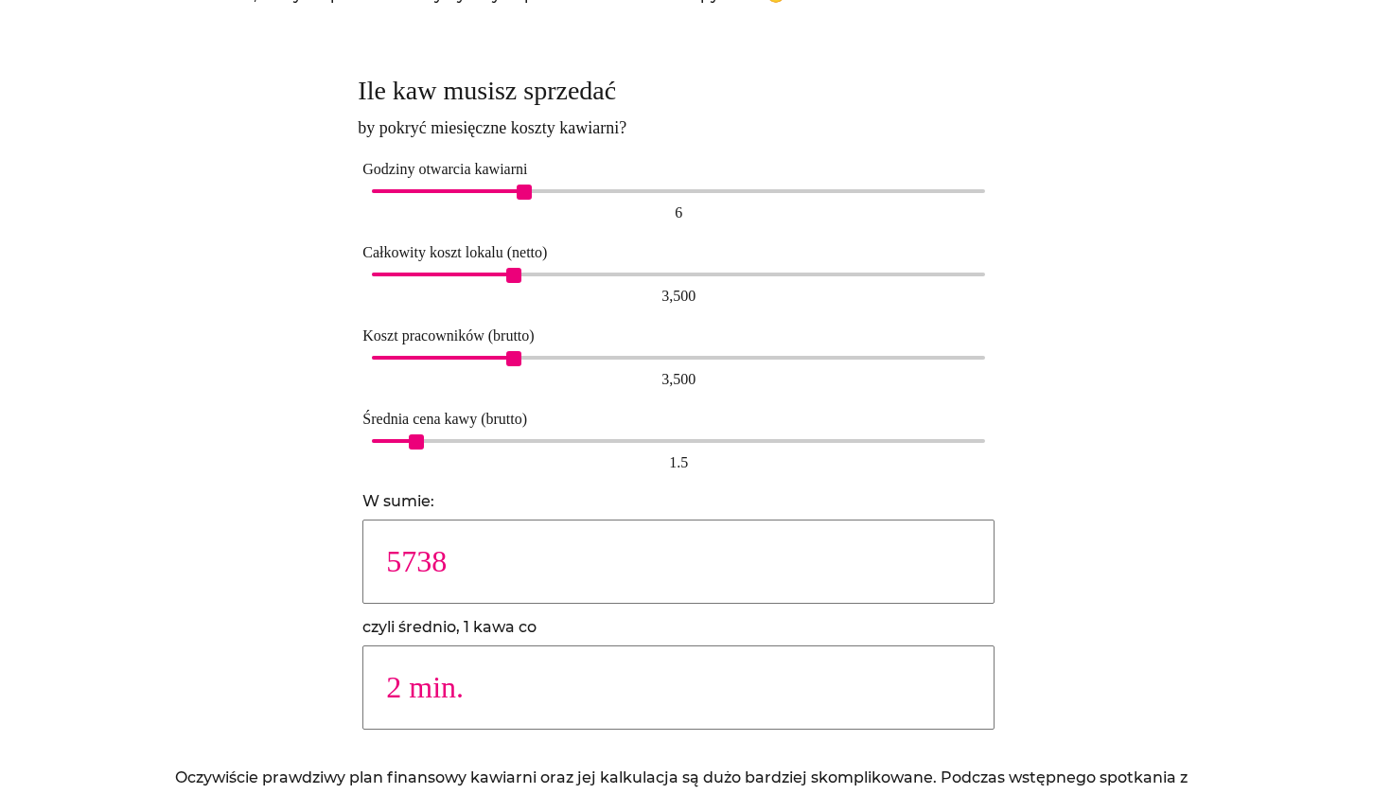
scroll to position [1144, 0]
type input "4098"
type input "3 min."
click at [440, 356] on div "1,500" at bounding box center [678, 358] width 613 height 4
click at [507, 351] on div "1,500 1,500" at bounding box center [678, 373] width 632 height 44
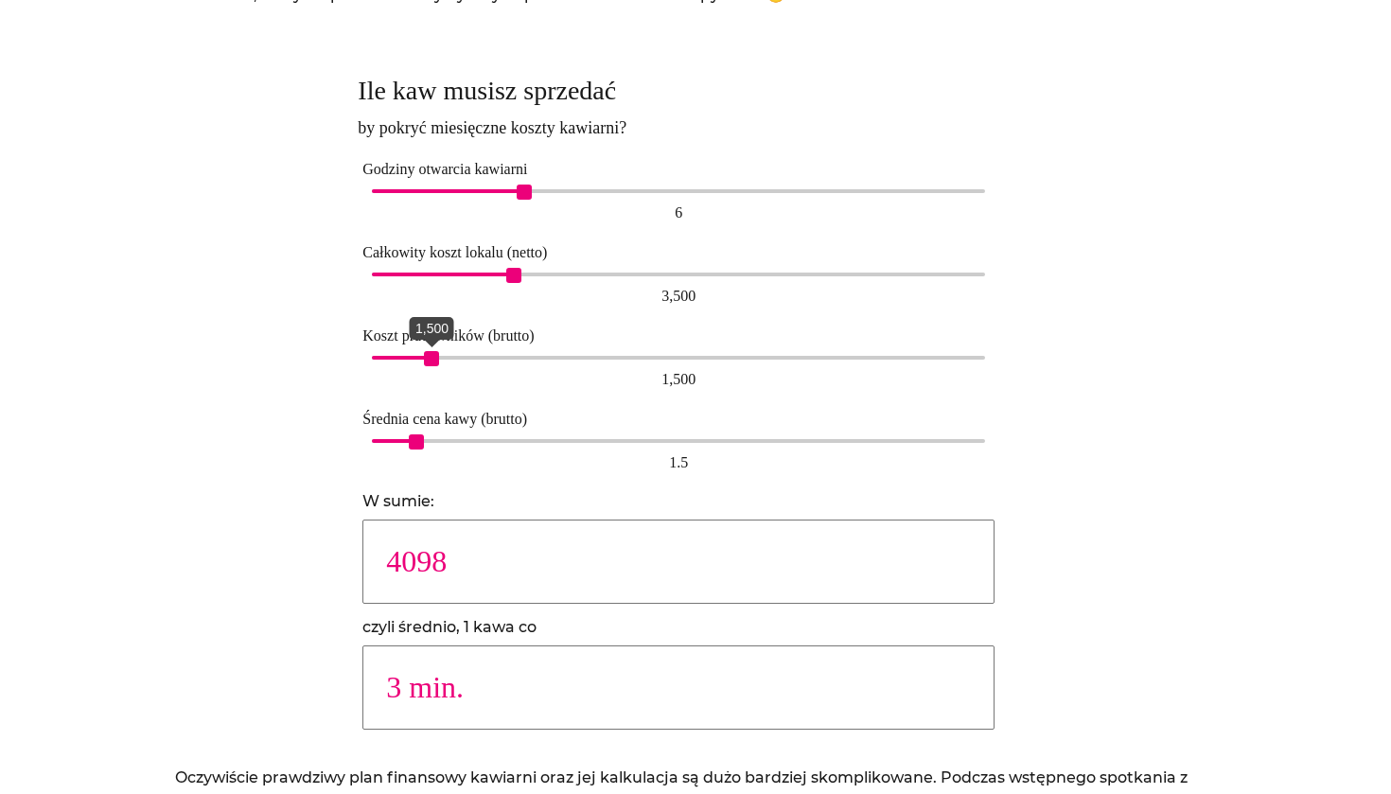
type input "4508"
type input "2 min."
drag, startPoint x: 433, startPoint y: 349, endPoint x: 508, endPoint y: 350, distance: 74.8
click at [508, 351] on span "3,500" at bounding box center [513, 358] width 15 height 15
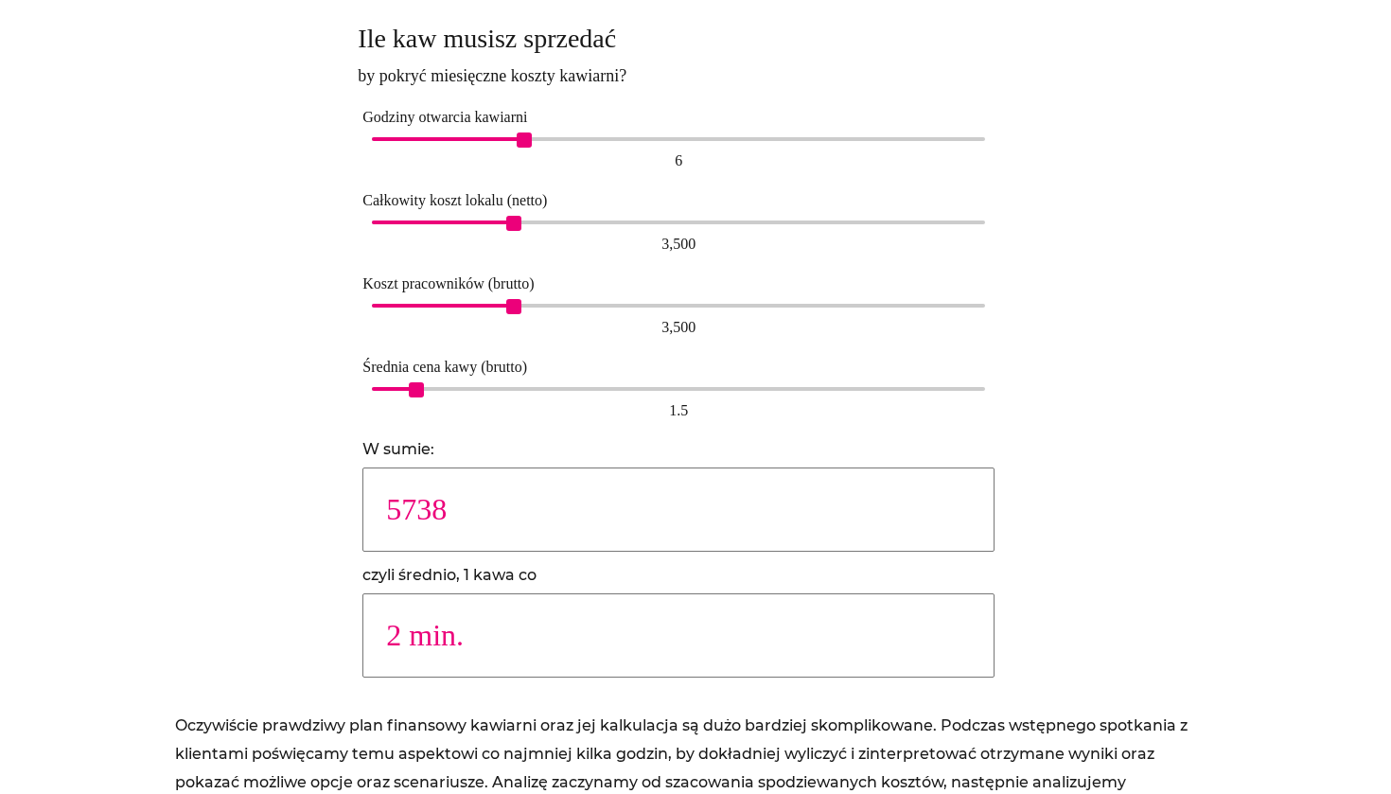
scroll to position [1196, 0]
type input "4294"
type input "3 min."
type input "2869"
type input "4 min."
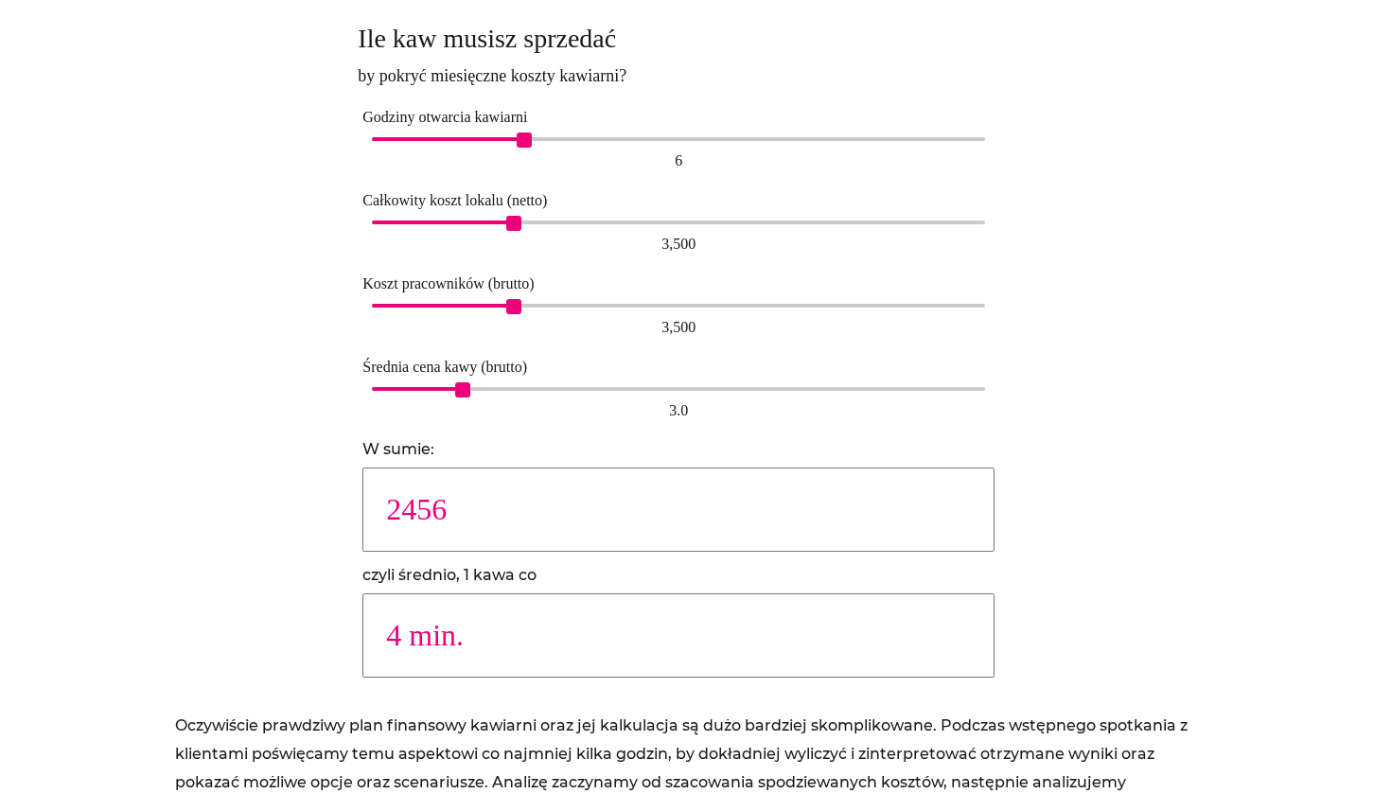
type input "2154"
type input "5 min."
type input "1913"
type input "6 min."
type input "1566"
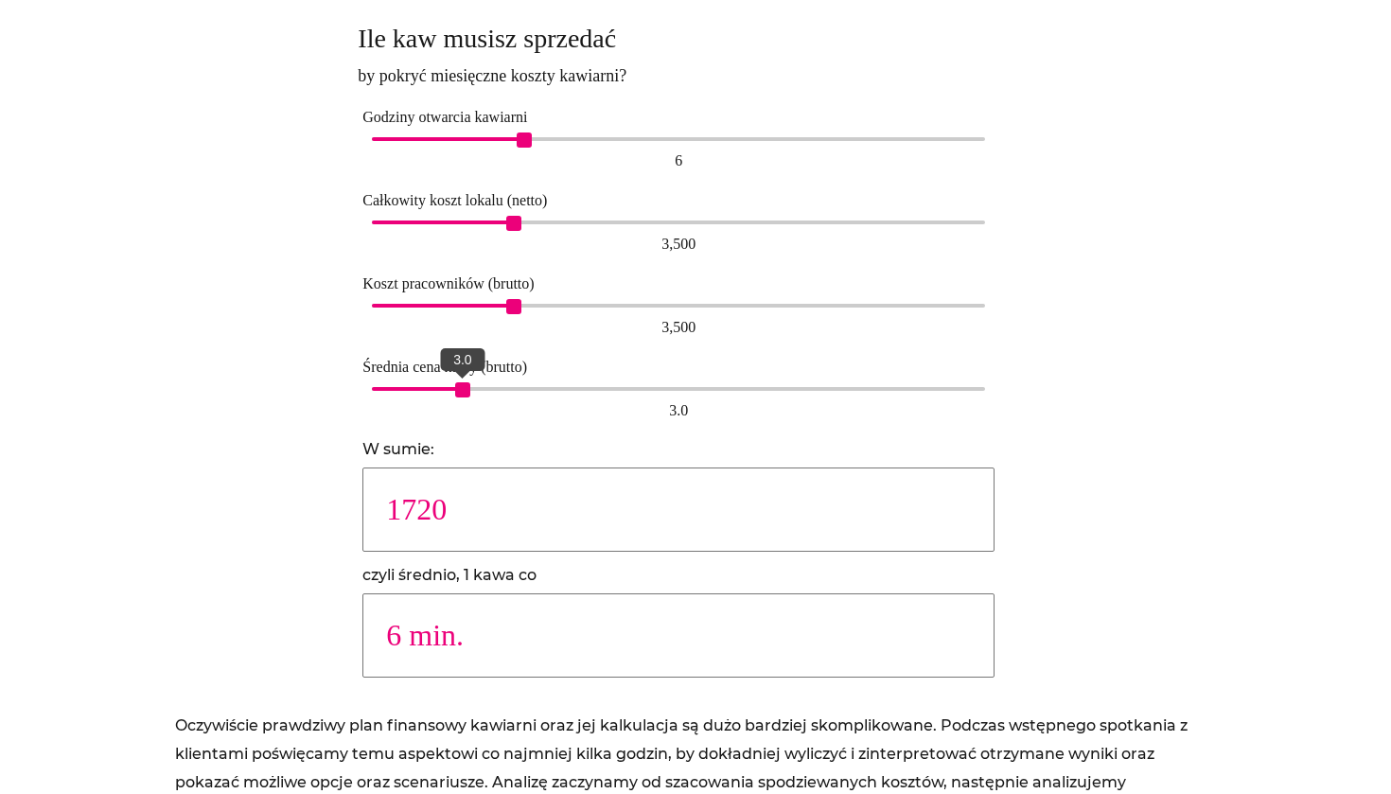
type input "7 min."
type input "1434"
type input "8 min."
type input "1566"
type input "7 min."
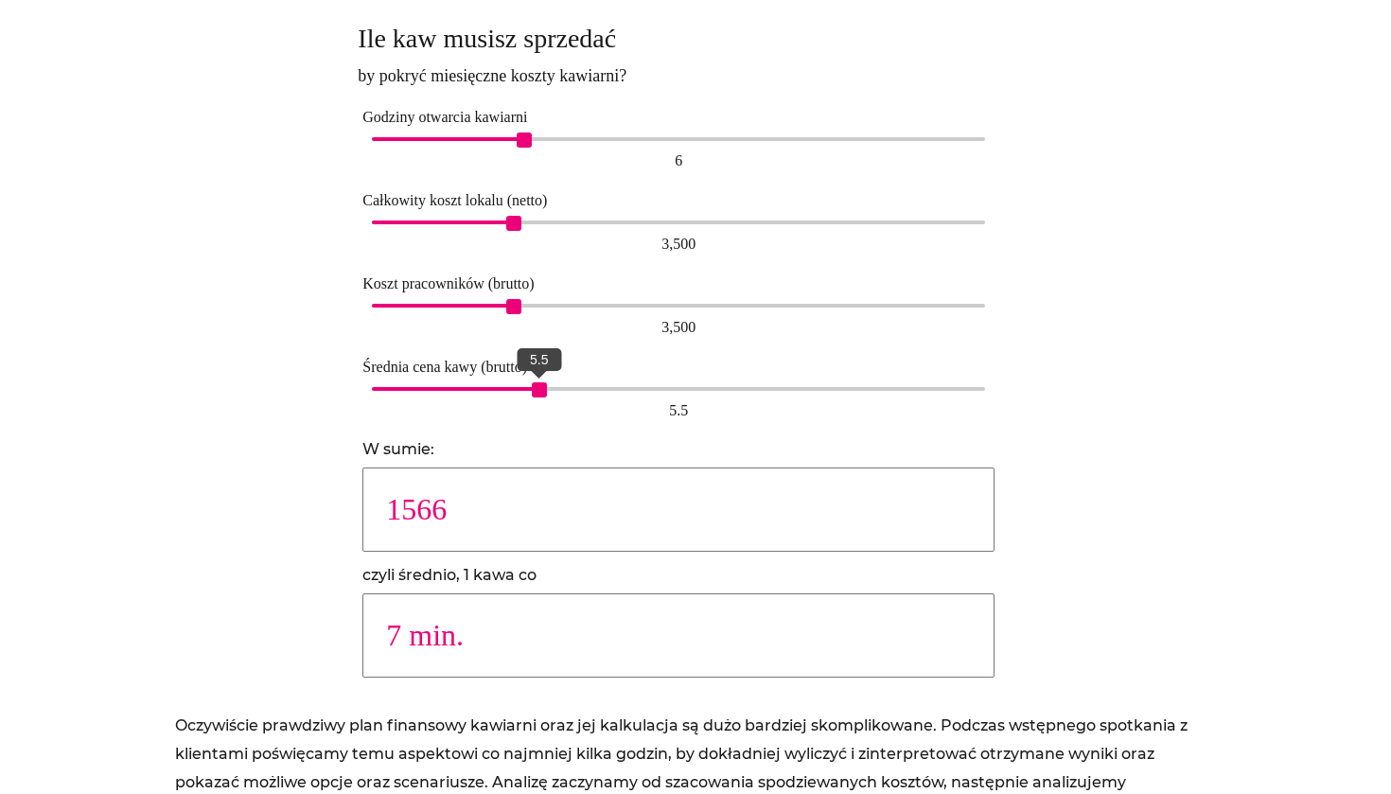
type input "1720"
type input "6 min."
type input "2154"
type input "5 min."
type input "2456"
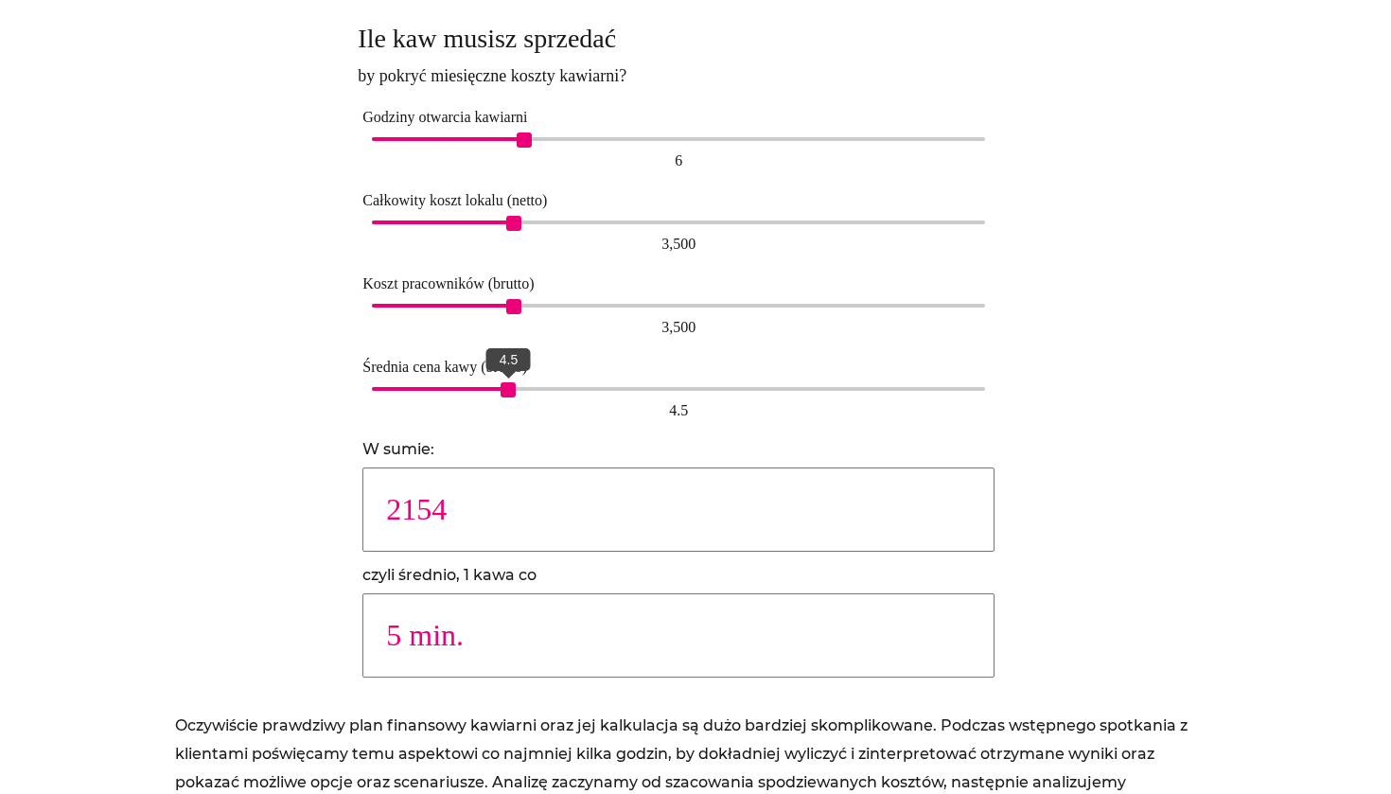
type input "4 min."
type input "3448"
type input "3 min."
type input "5738"
type input "2 min."
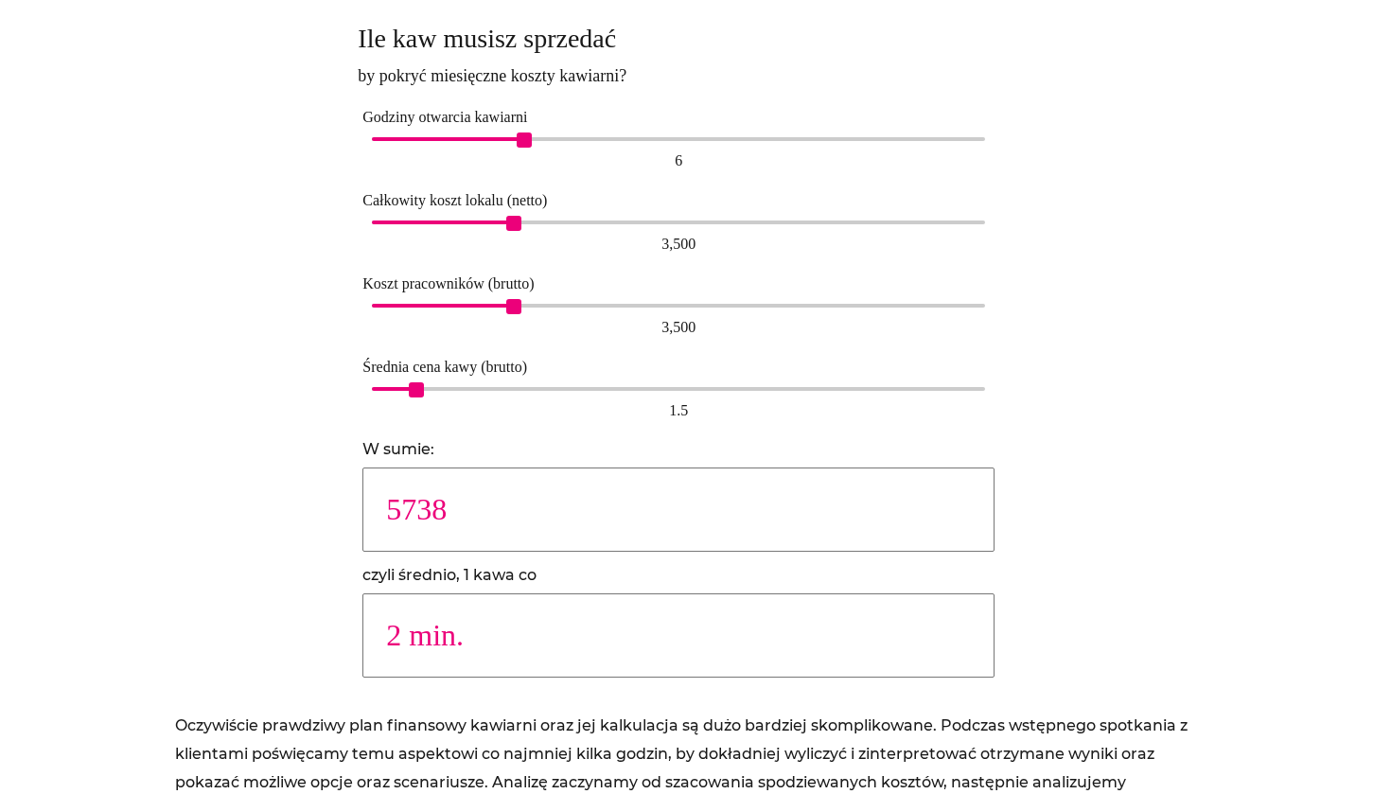
type input "8642"
type input "1 min."
type input "5738"
type input "2 min."
click at [416, 382] on span "1.5" at bounding box center [416, 389] width 15 height 15
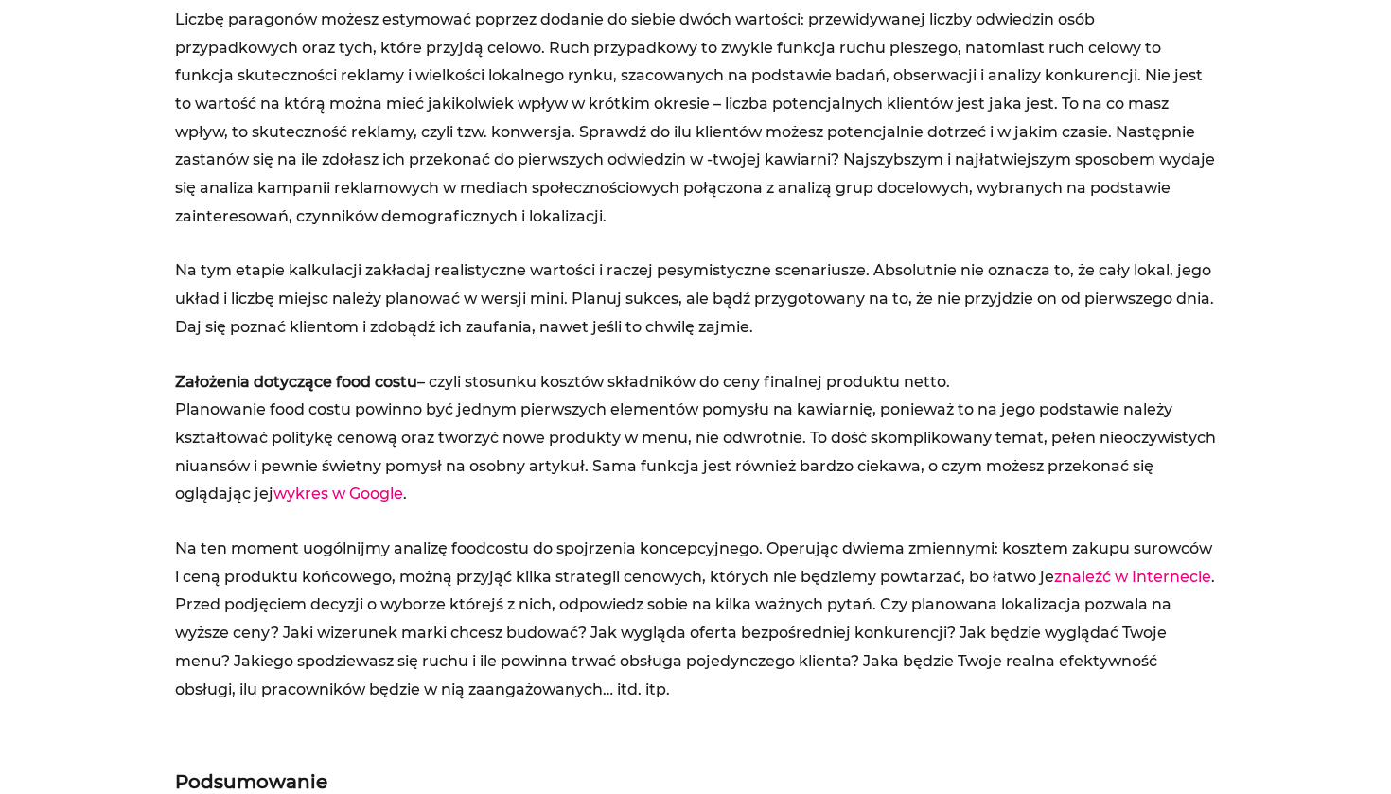
scroll to position [4189, 0]
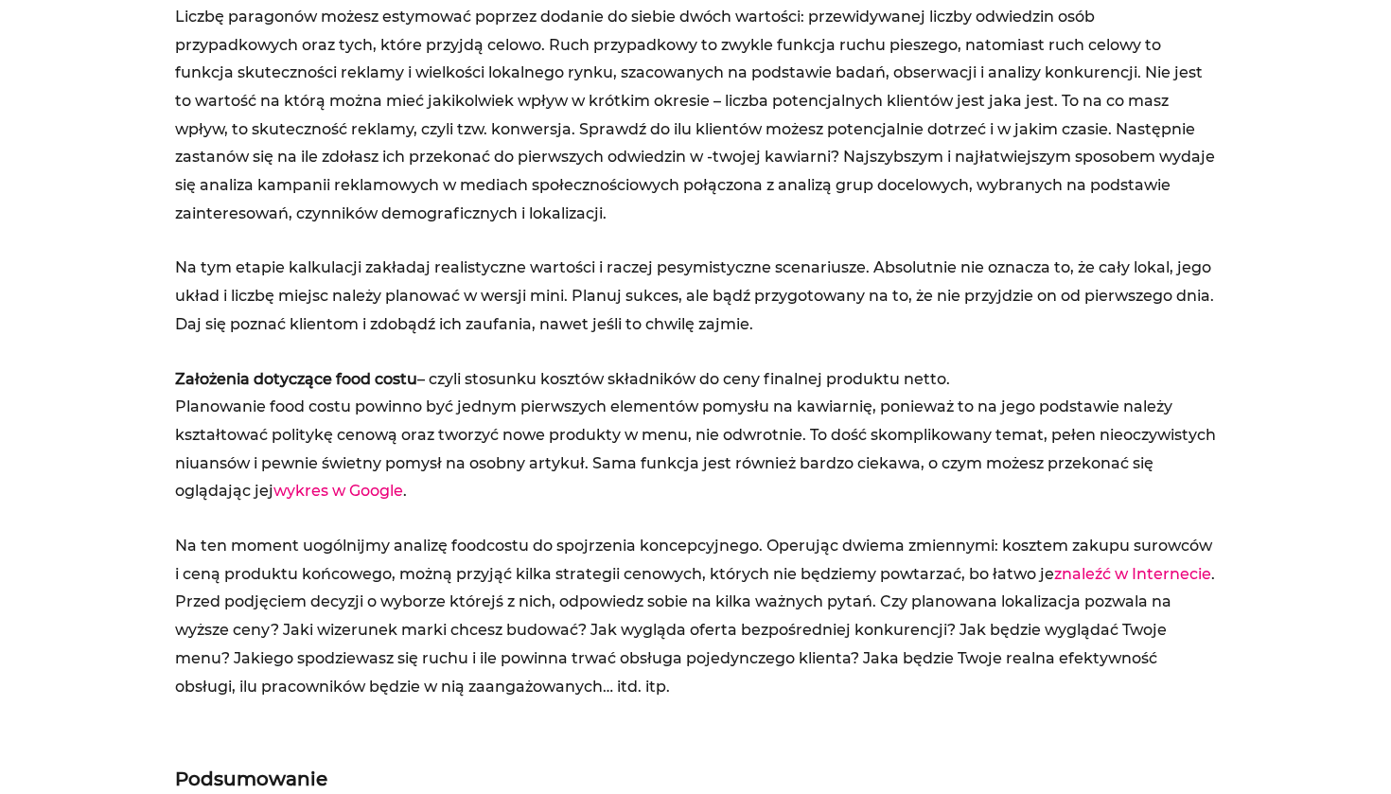
click at [374, 482] on link "wykres w Google" at bounding box center [338, 491] width 130 height 18
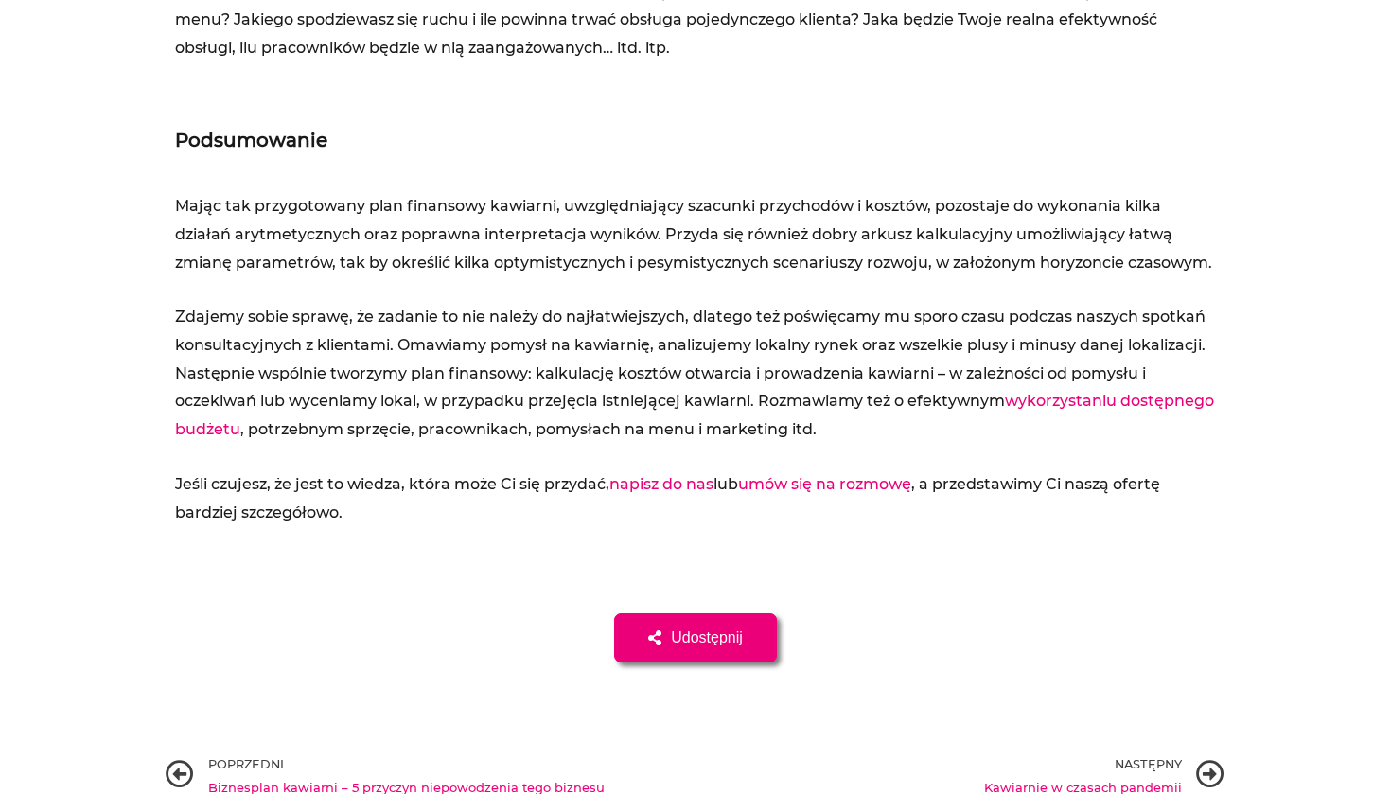
scroll to position [4862, 0]
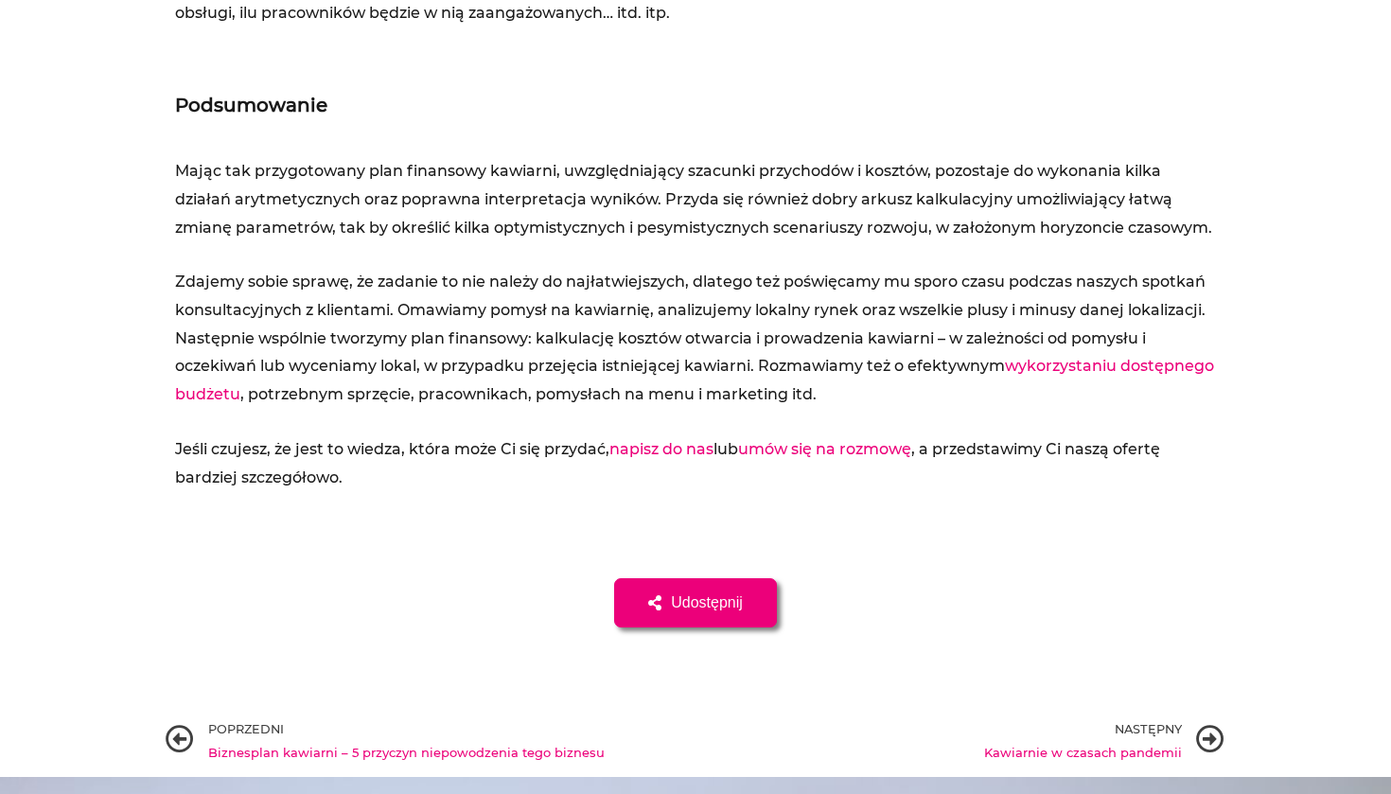
click at [1208, 725] on icon at bounding box center [1210, 739] width 28 height 28
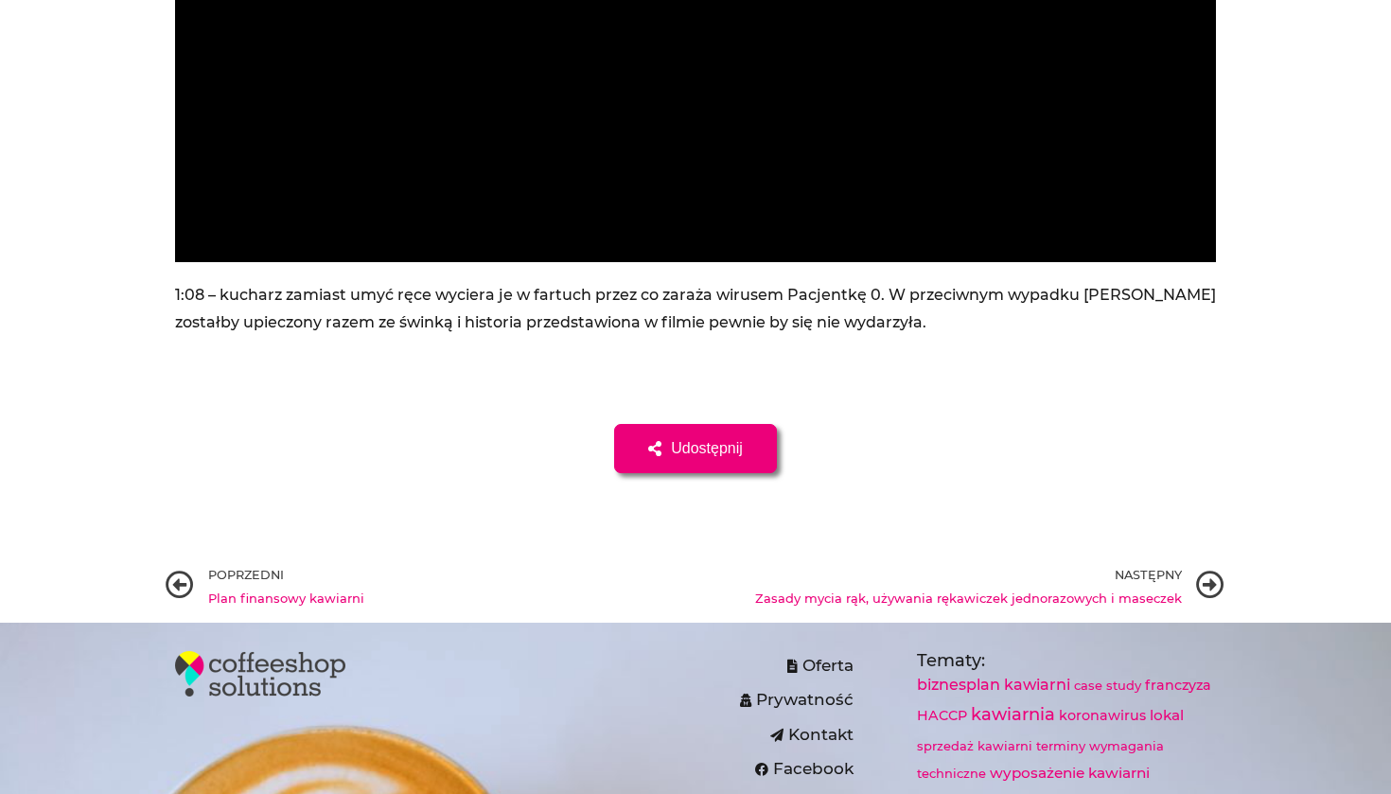
scroll to position [12678, 0]
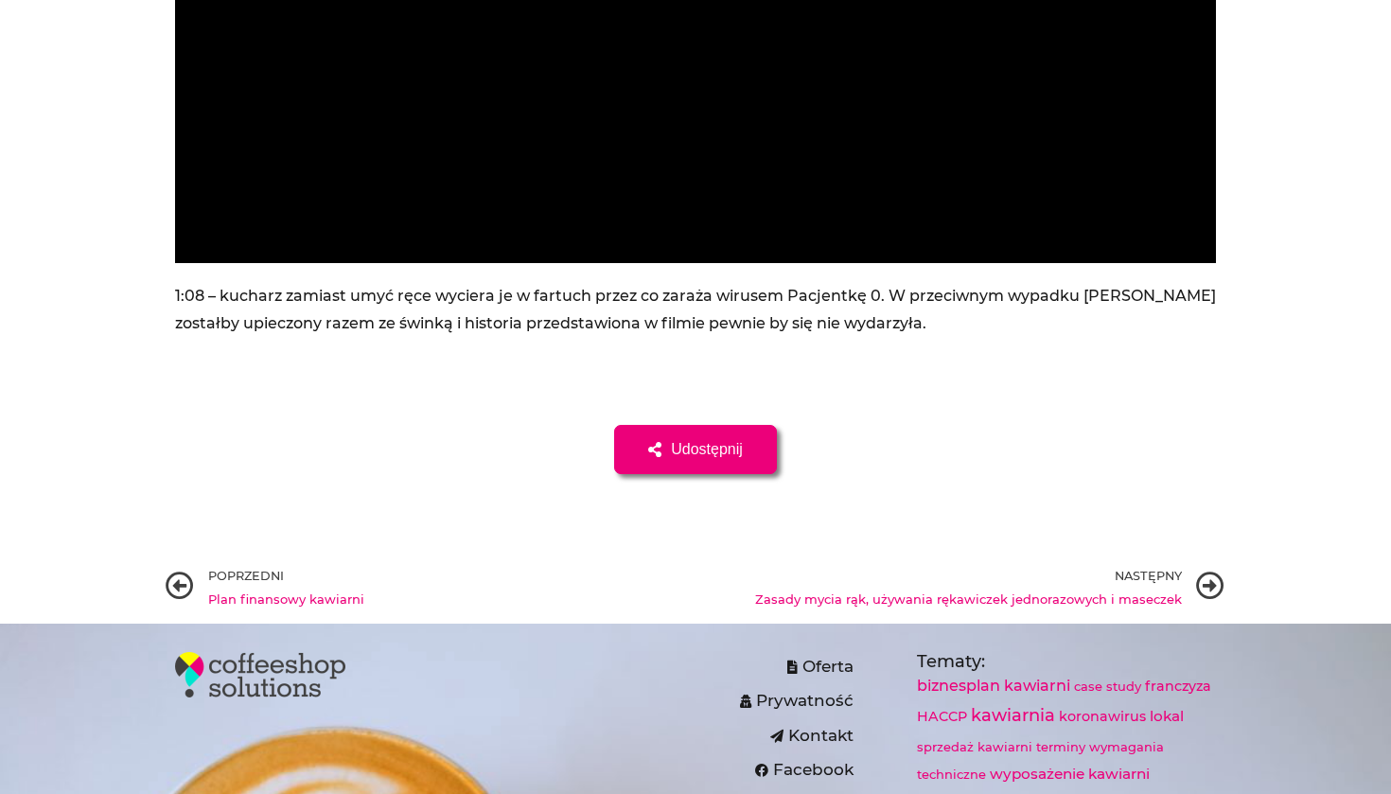
click at [1208, 572] on icon at bounding box center [1210, 586] width 28 height 28
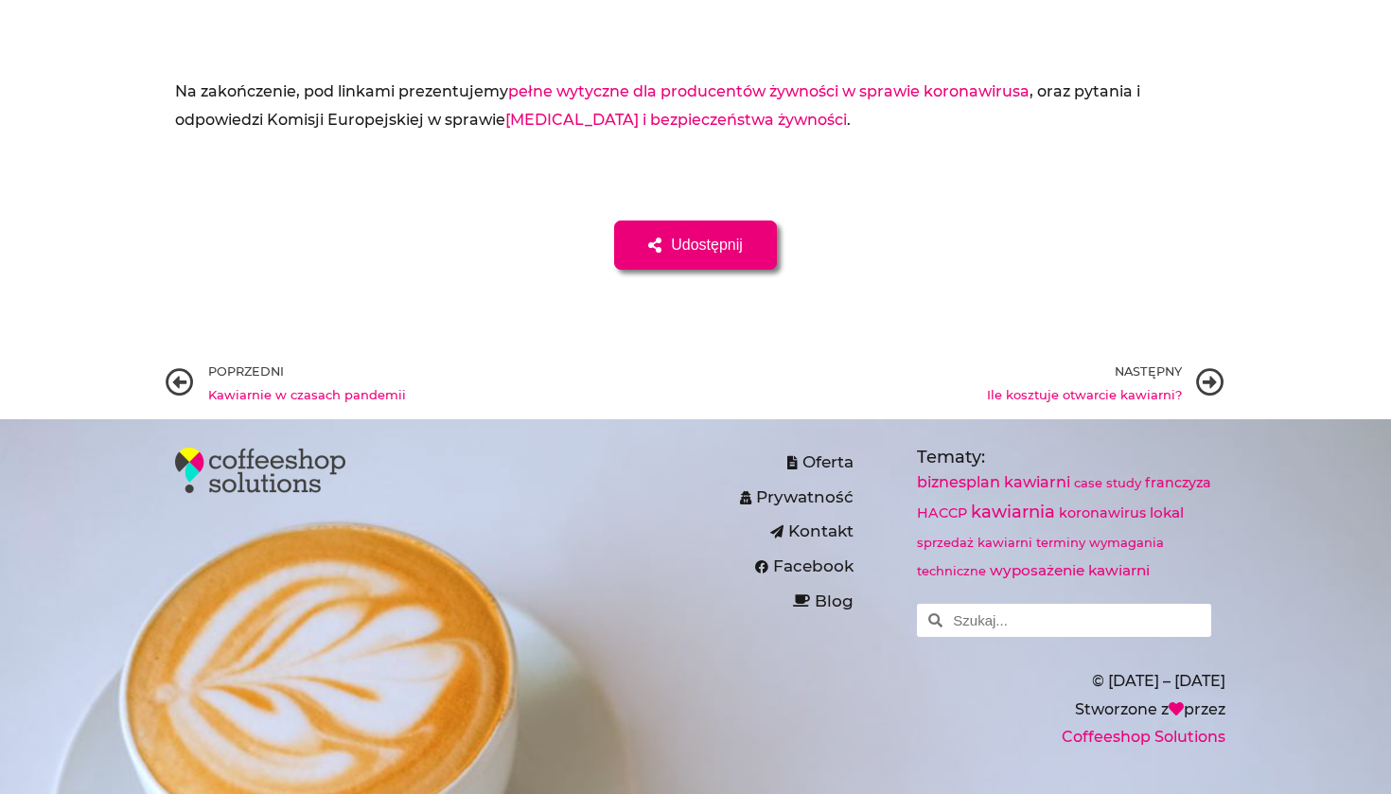
scroll to position [6928, 0]
click at [1207, 367] on icon at bounding box center [1210, 381] width 28 height 28
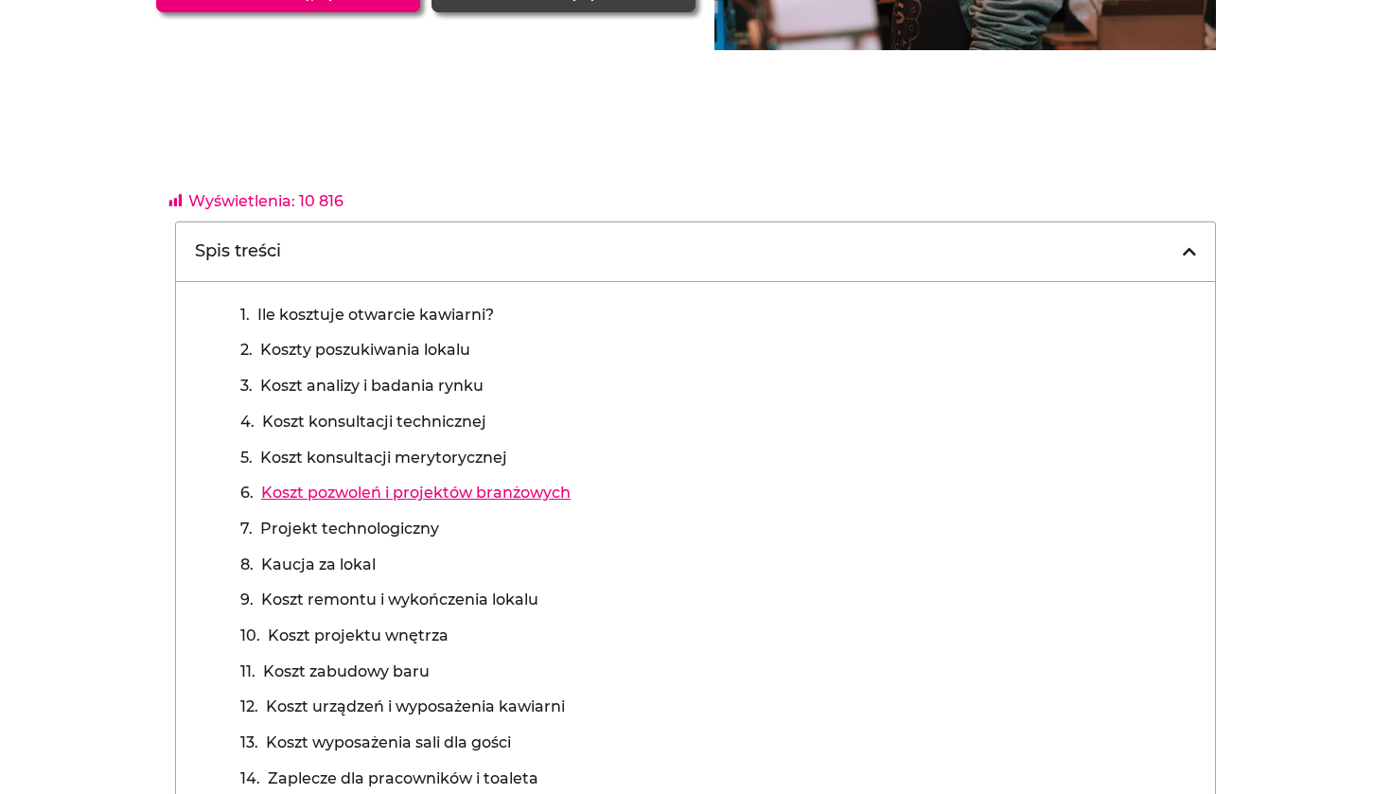
scroll to position [451, 0]
click at [409, 381] on link "Koszt analizy i badania rynku" at bounding box center [371, 386] width 223 height 28
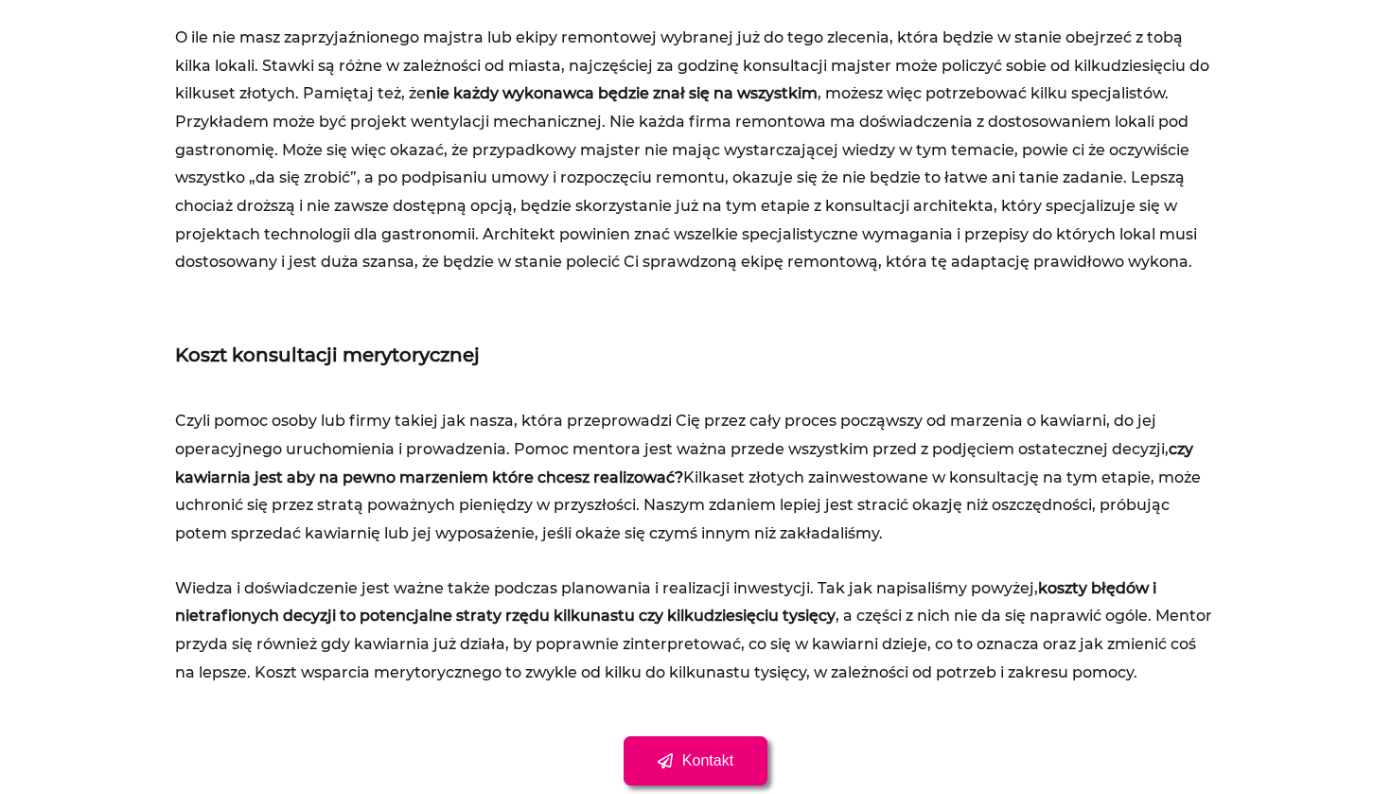
scroll to position [3898, 0]
click at [677, 752] on span "Kontakt" at bounding box center [696, 759] width 76 height 15
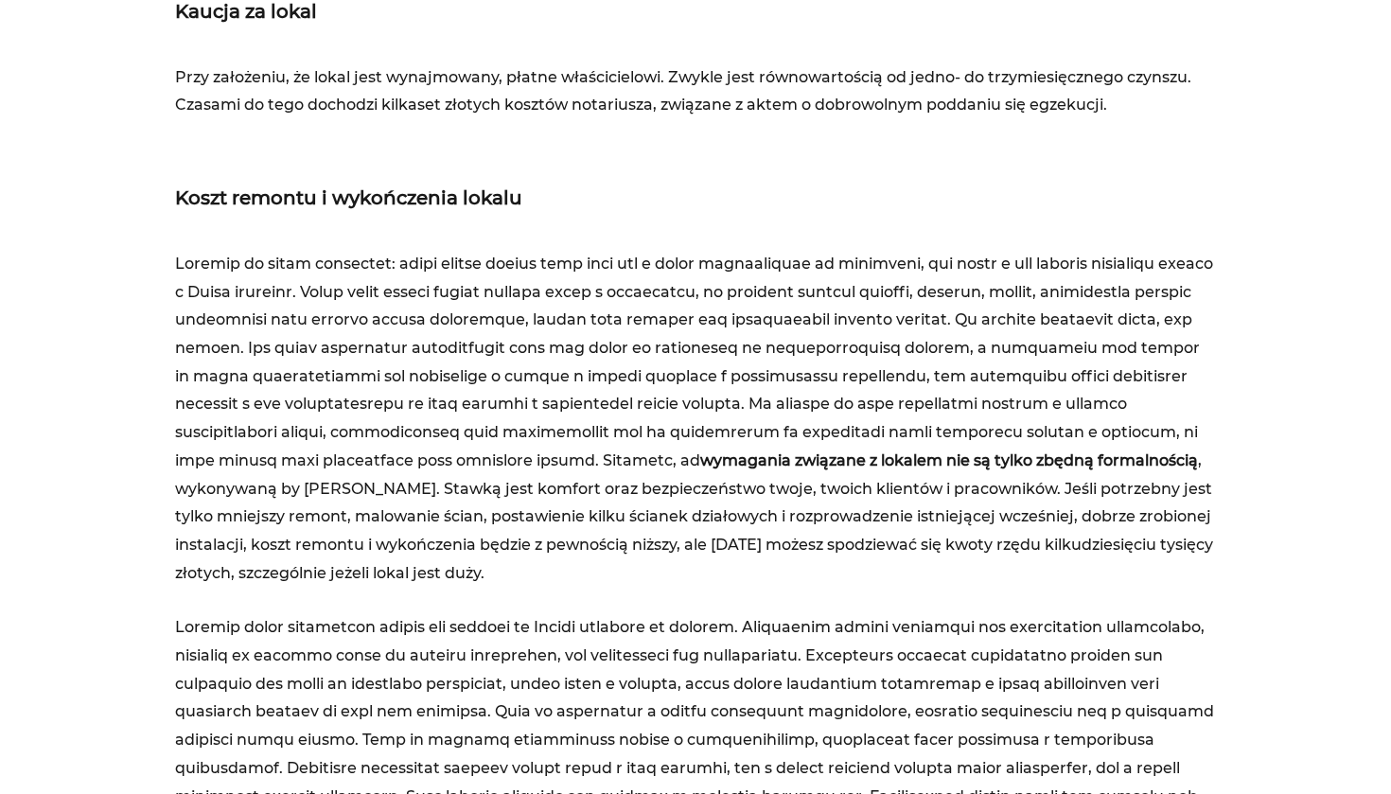
scroll to position [5225, 0]
